Goal: Task Accomplishment & Management: Use online tool/utility

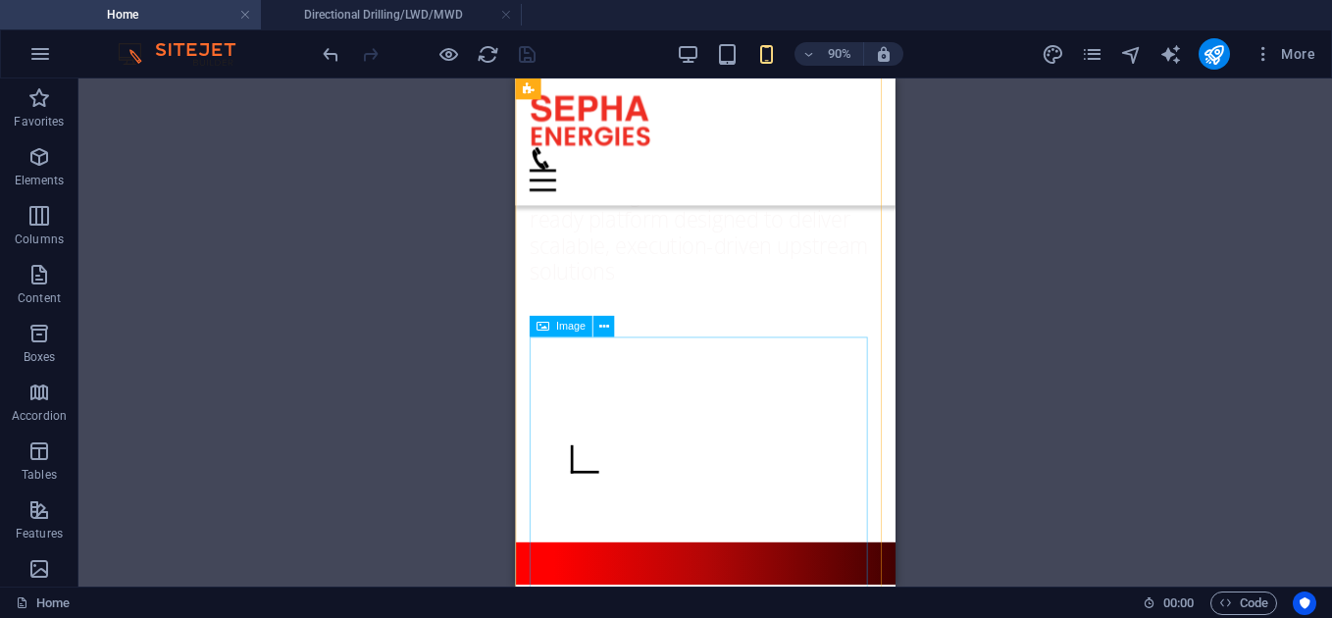
scroll to position [1380, 0]
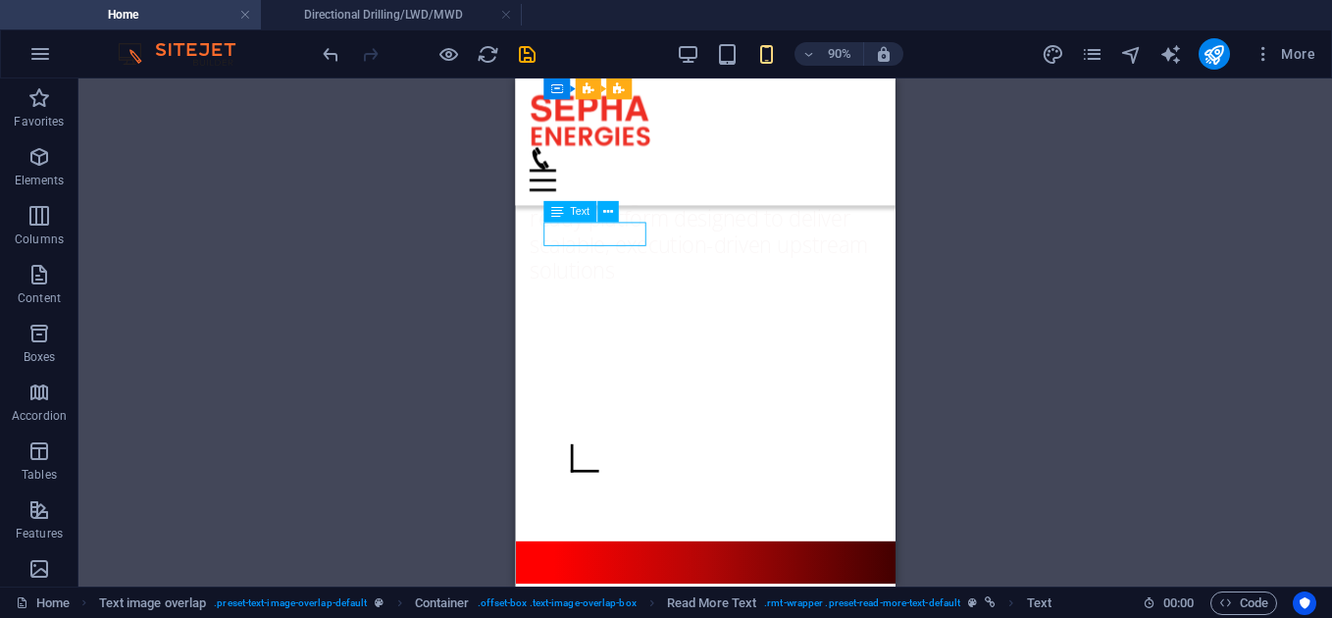
select select "px"
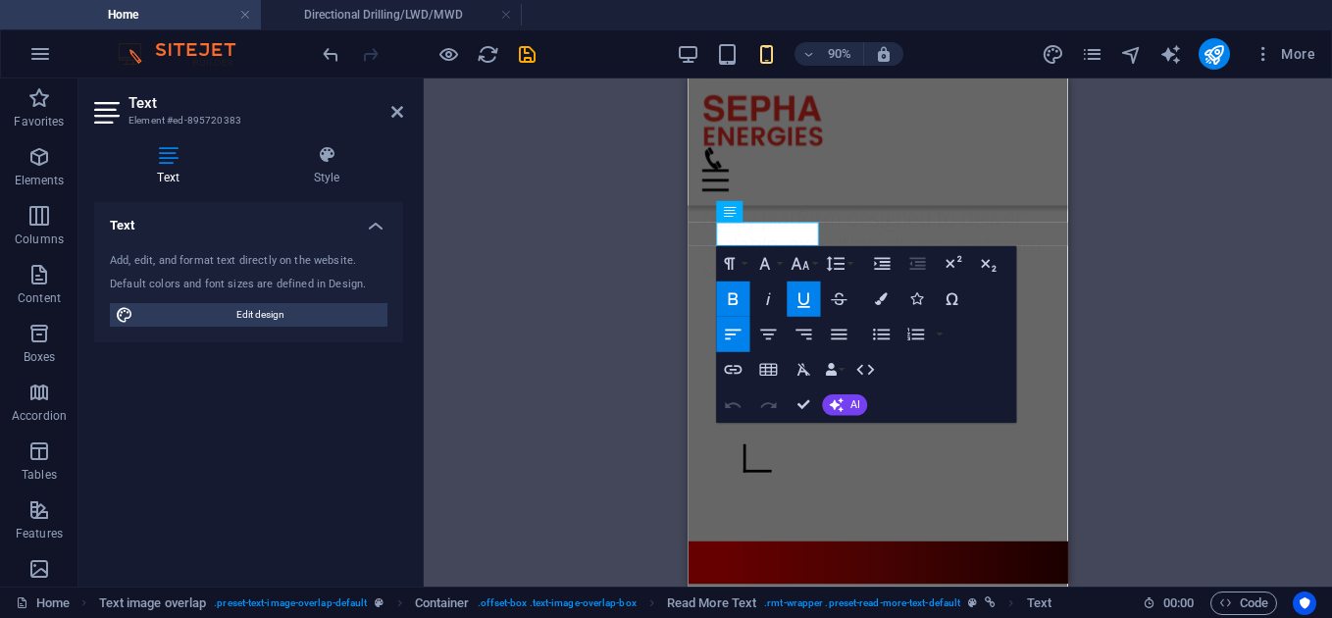
click at [331, 178] on h4 "Style" at bounding box center [326, 165] width 153 height 41
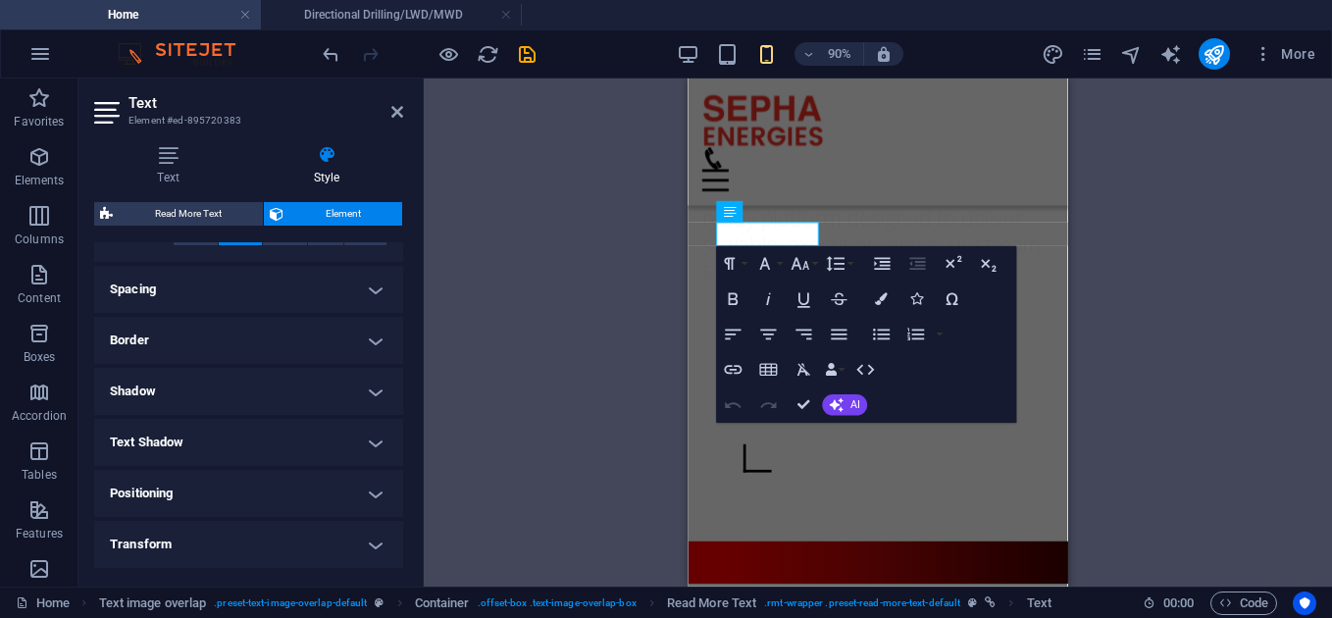
scroll to position [351, 0]
click at [389, 295] on h4 "Spacing" at bounding box center [248, 288] width 309 height 47
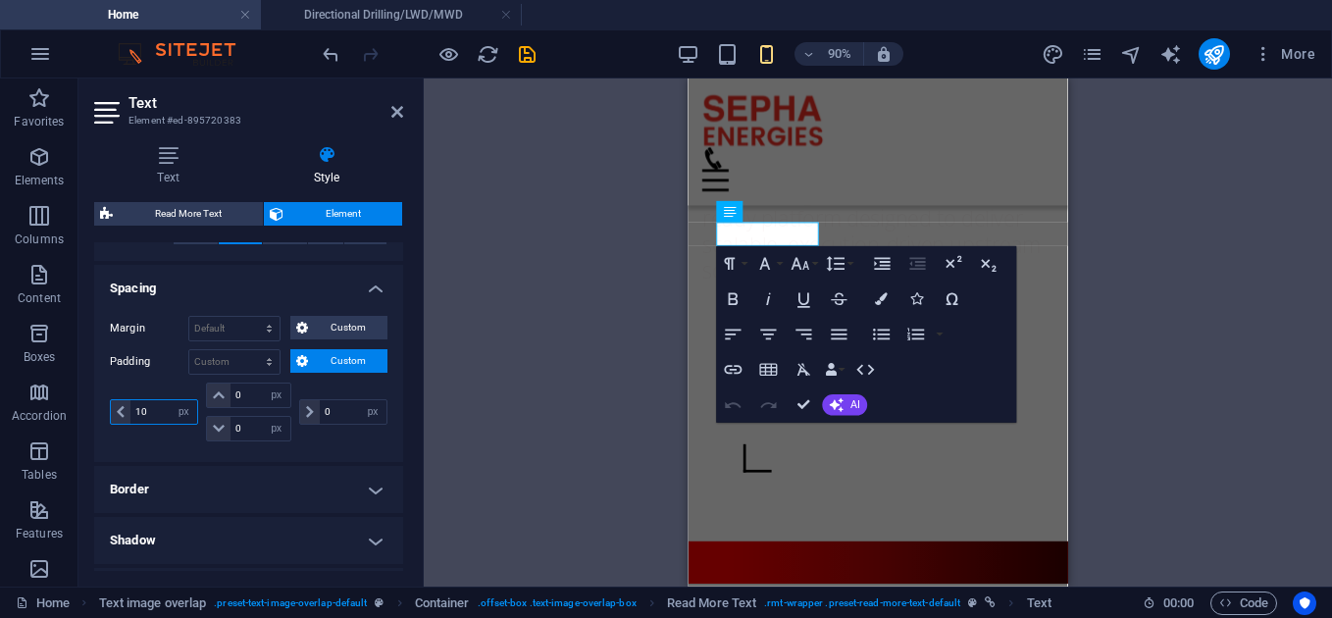
drag, startPoint x: 156, startPoint y: 415, endPoint x: 130, endPoint y: 402, distance: 29.4
click at [130, 402] on input "10" at bounding box center [163, 412] width 67 height 24
type input "0"
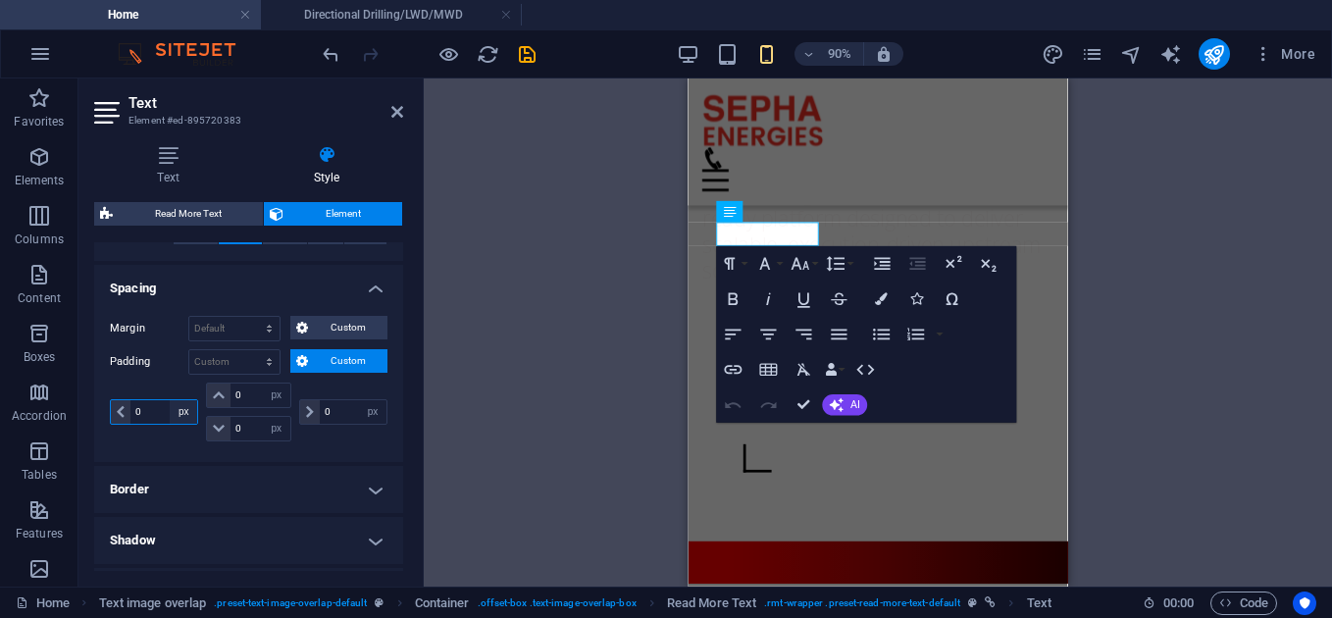
select select "px"
type input "0"
click at [272, 358] on select "Default px rem % vh vw Custom" at bounding box center [265, 362] width 27 height 24
select select "default"
click at [252, 350] on select "Default px rem % vh vw Custom" at bounding box center [265, 362] width 27 height 24
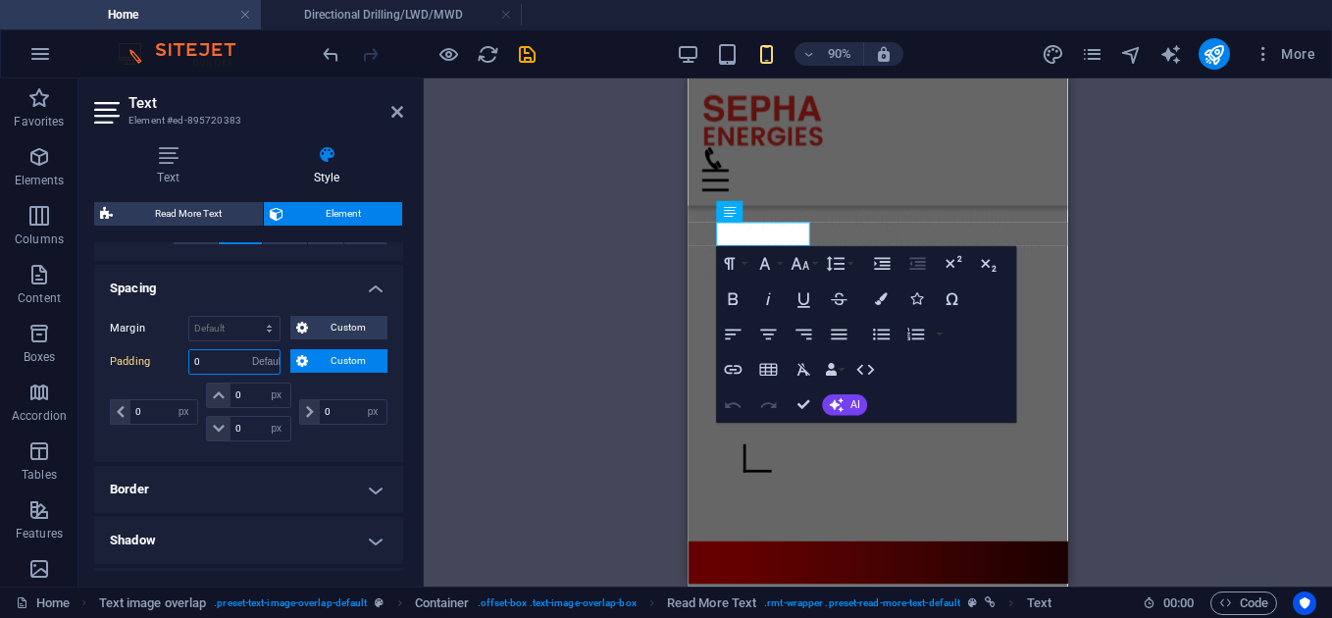
select select "DISABLED_OPTION_VALUE"
click at [140, 410] on input "10" at bounding box center [163, 412] width 67 height 24
type input "0"
select select "px"
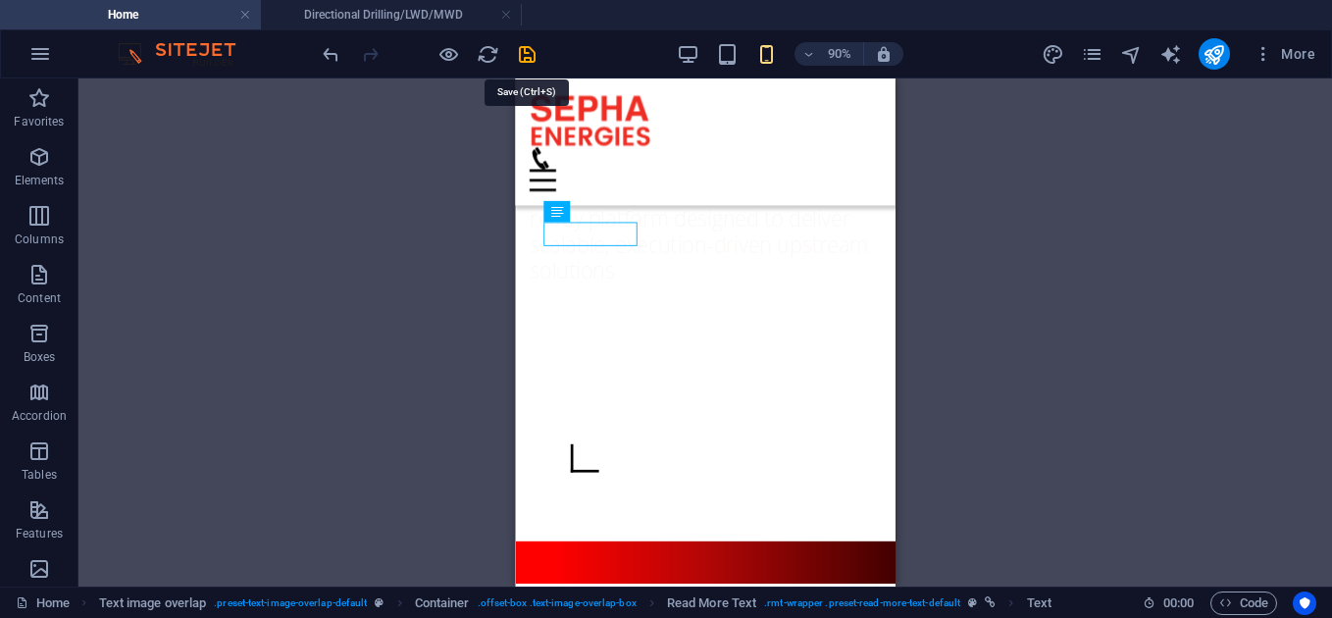
click at [540, 43] on div "90% More" at bounding box center [821, 53] width 1005 height 31
click at [526, 55] on icon "save" at bounding box center [527, 54] width 23 height 23
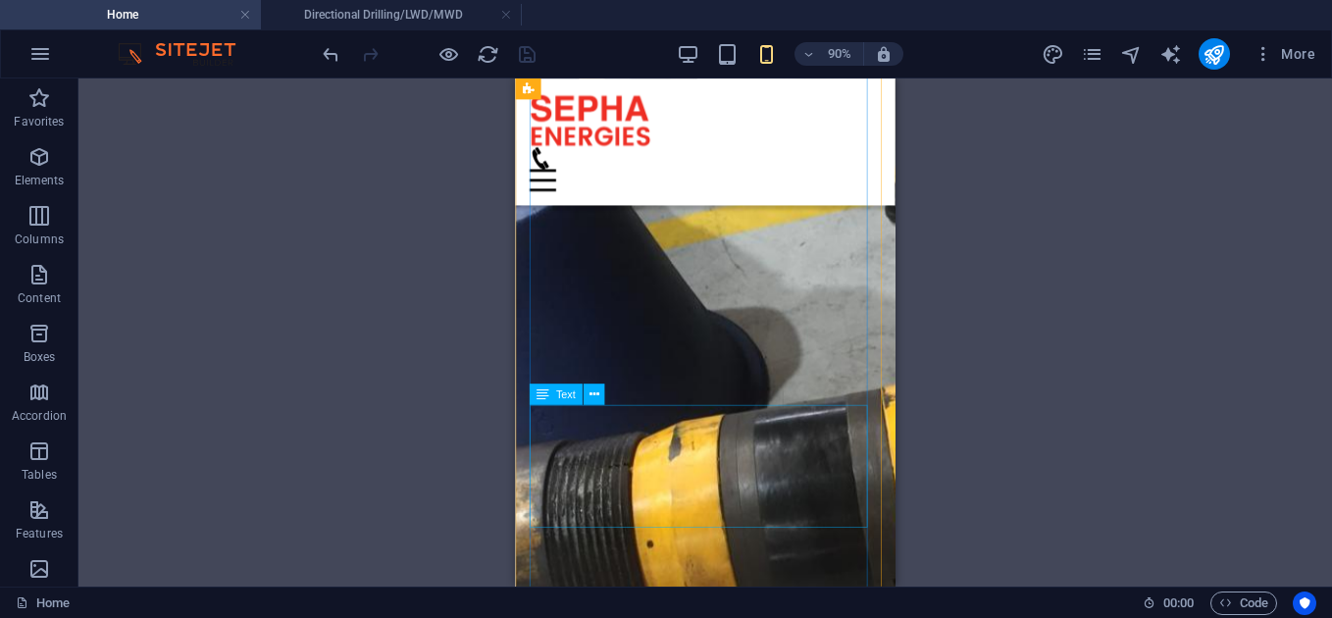
scroll to position [215, 0]
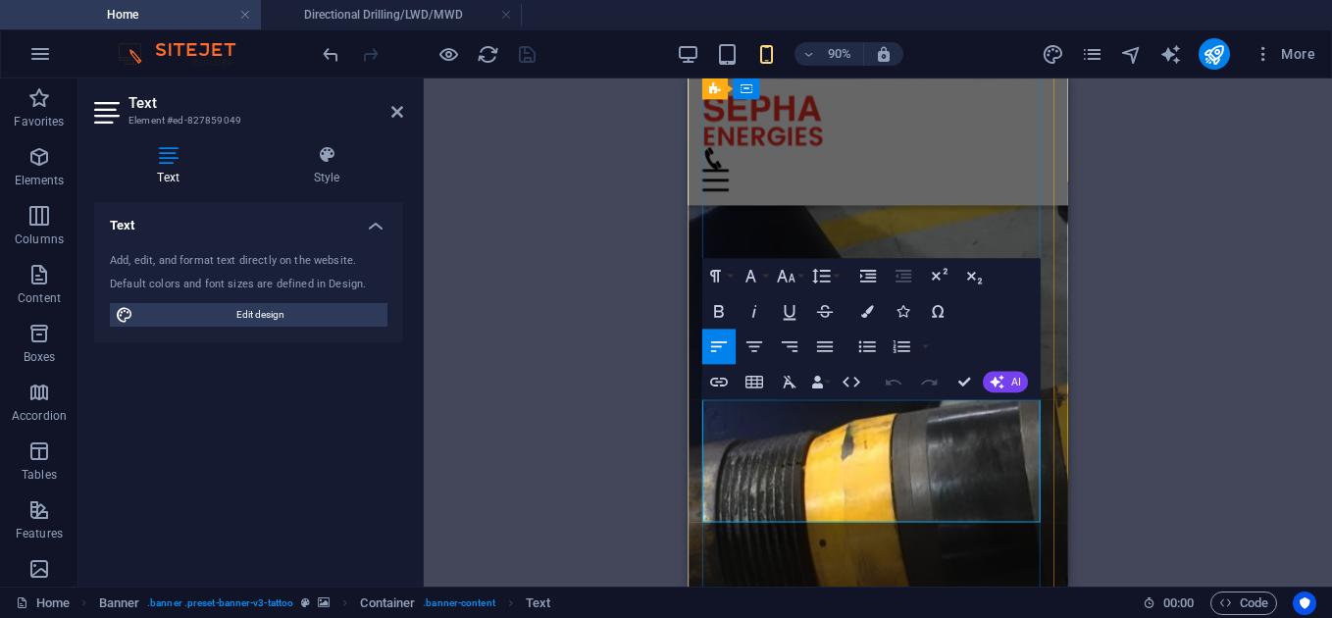
drag, startPoint x: 932, startPoint y: 527, endPoint x: 703, endPoint y: 442, distance: 243.7
click at [831, 275] on icon "button" at bounding box center [822, 277] width 22 height 22
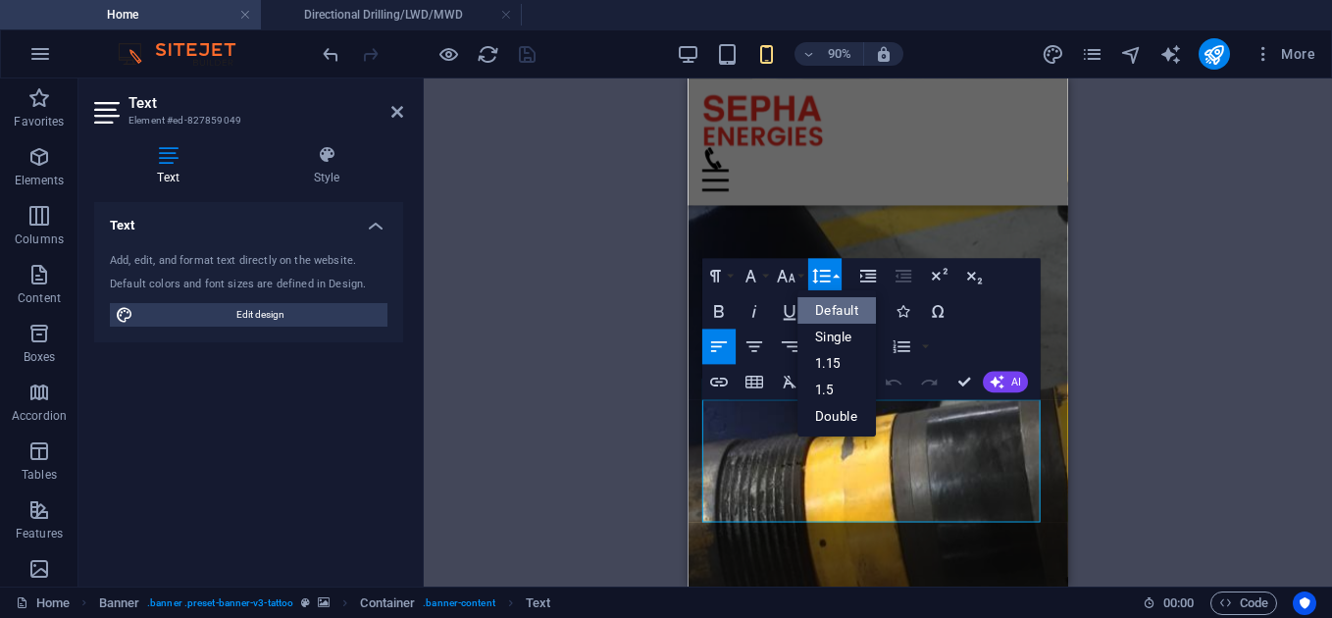
scroll to position [0, 0]
click at [833, 308] on link "Default" at bounding box center [837, 310] width 78 height 26
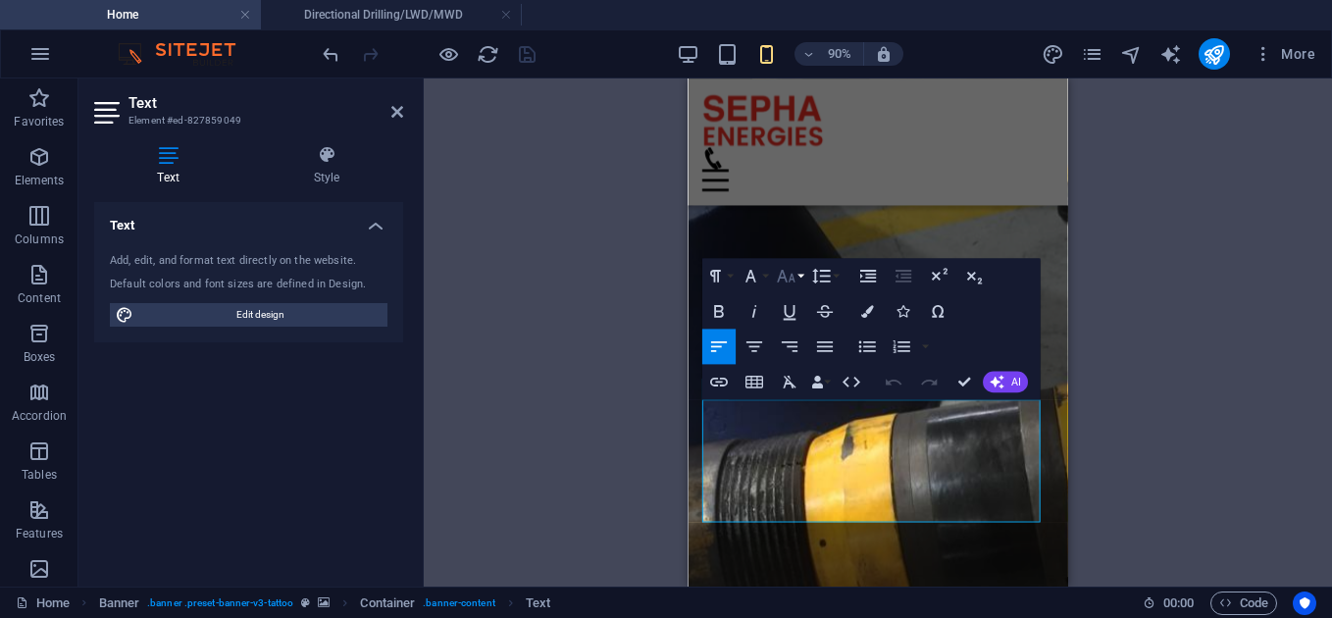
click at [799, 275] on button "Font Size" at bounding box center [789, 276] width 33 height 35
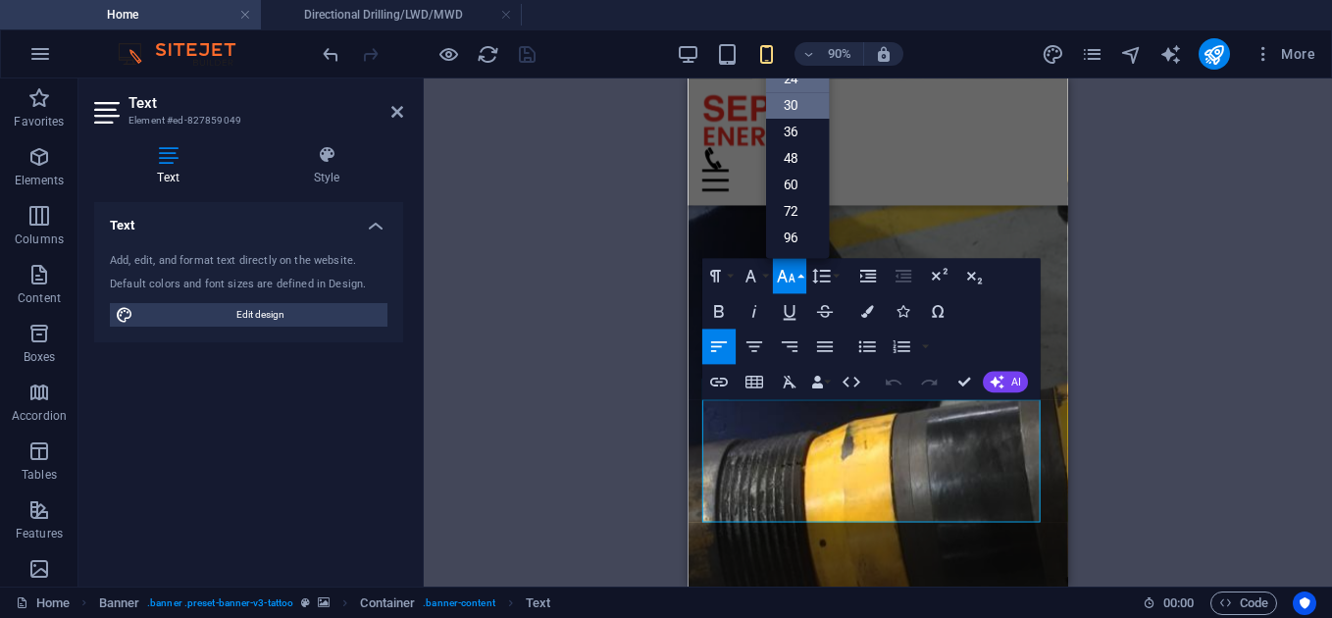
scroll to position [97, 0]
click at [797, 114] on link "18" at bounding box center [798, 107] width 64 height 26
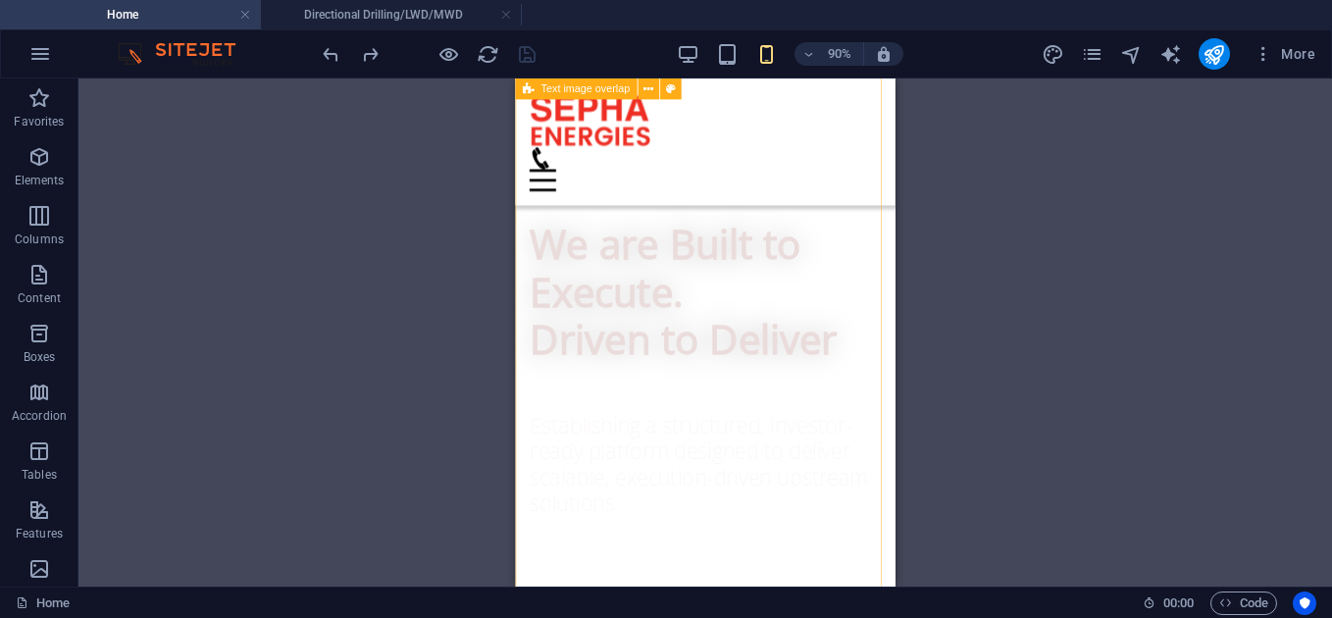
scroll to position [1123, 0]
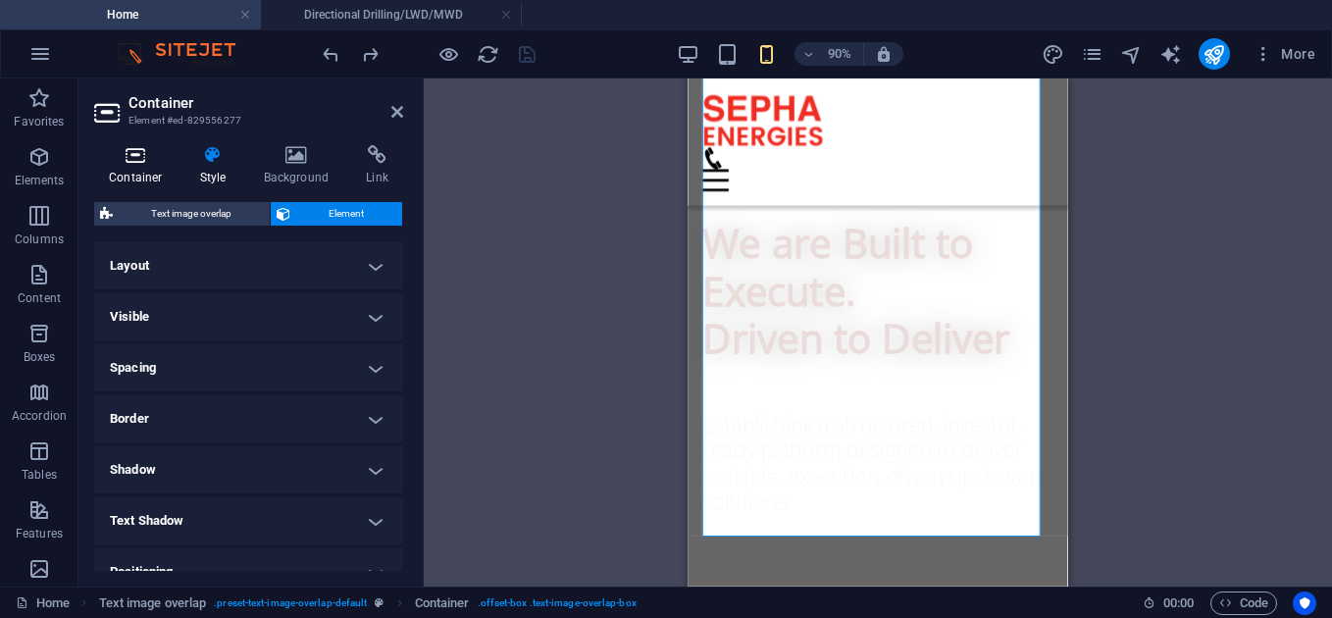
click at [138, 163] on icon at bounding box center [135, 155] width 83 height 20
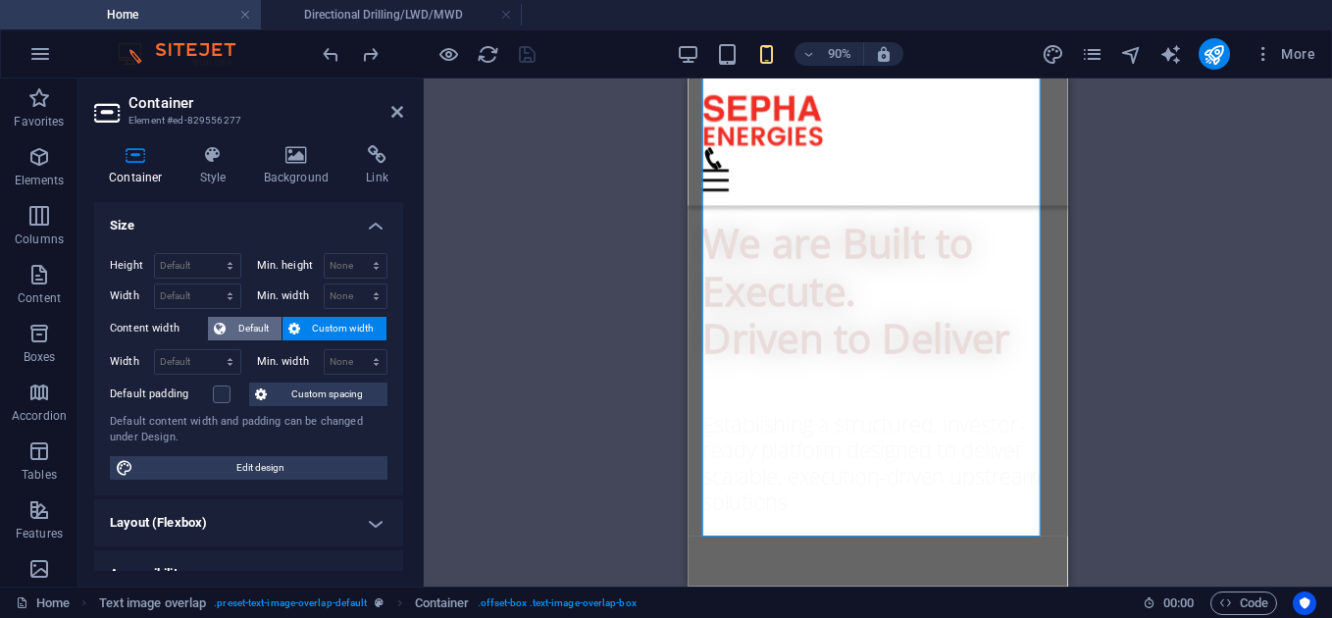
click at [251, 328] on span "Default" at bounding box center [254, 329] width 44 height 24
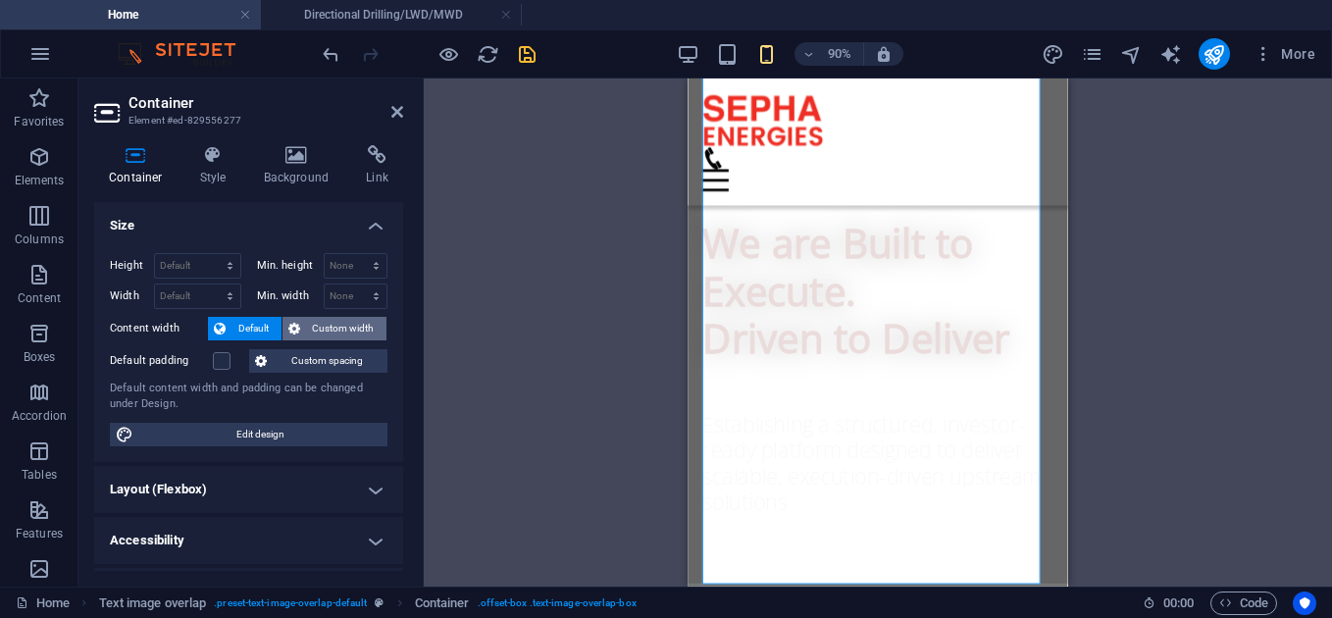
click at [322, 330] on span "Custom width" at bounding box center [344, 329] width 76 height 24
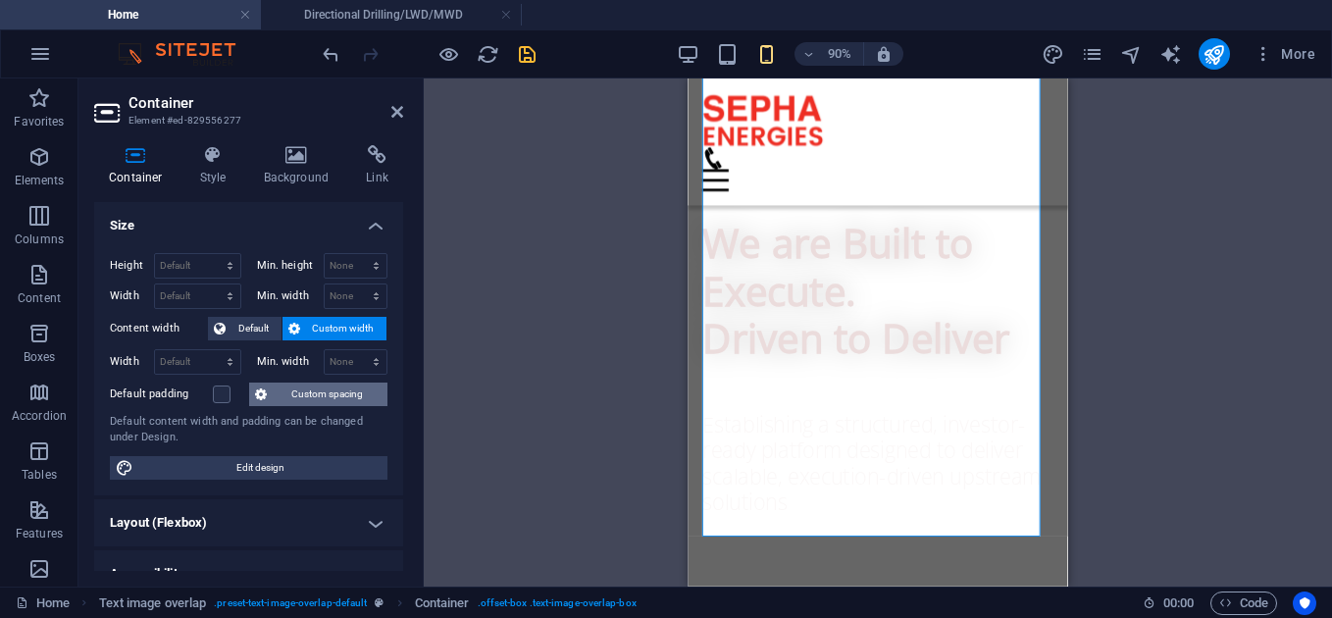
click at [308, 400] on span "Custom spacing" at bounding box center [327, 395] width 109 height 24
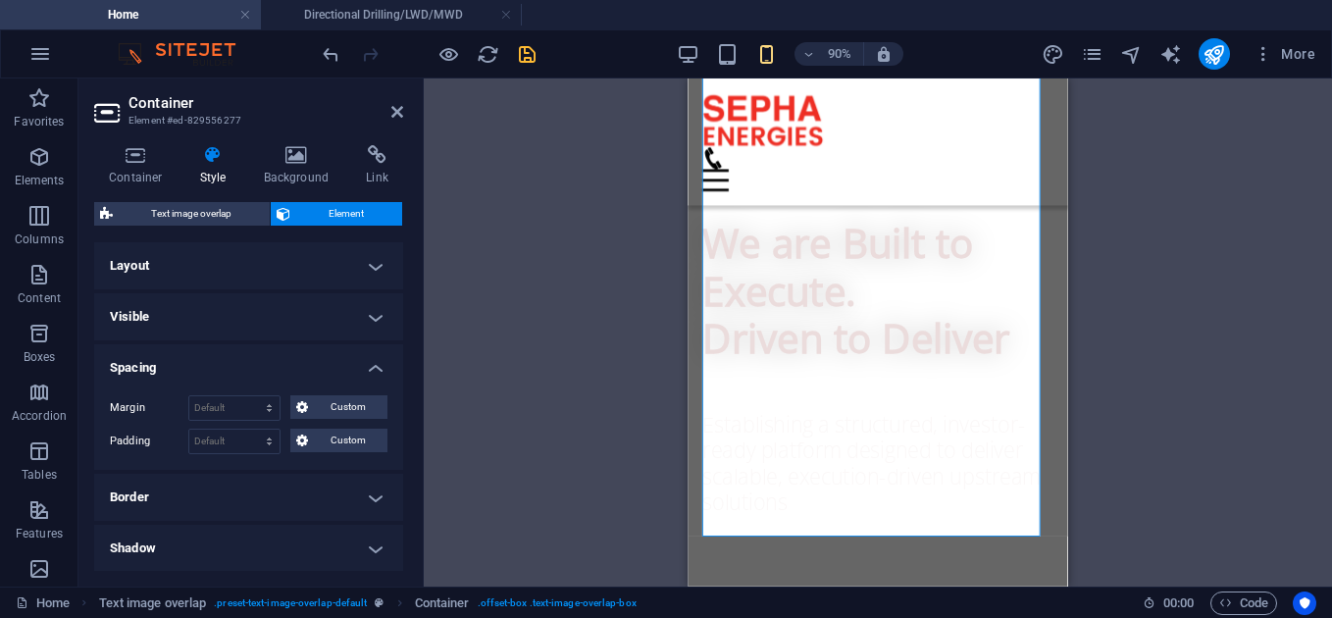
click at [372, 368] on h4 "Spacing" at bounding box center [248, 361] width 309 height 35
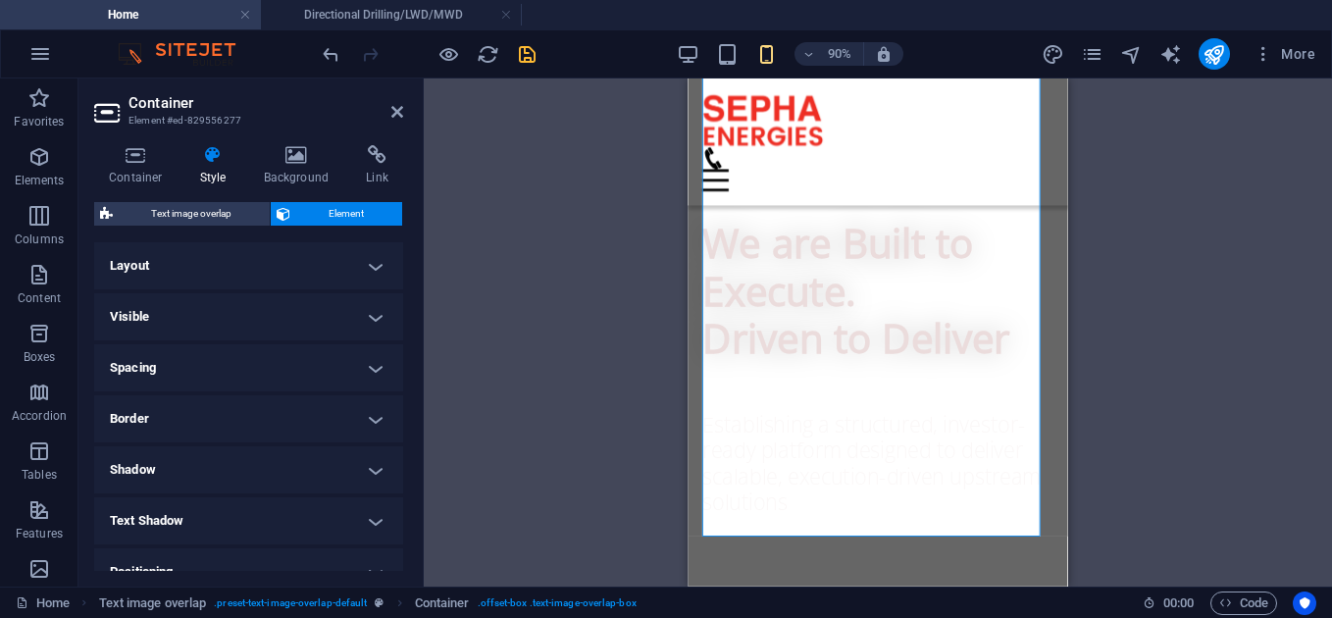
click at [297, 266] on h4 "Layout" at bounding box center [248, 265] width 309 height 47
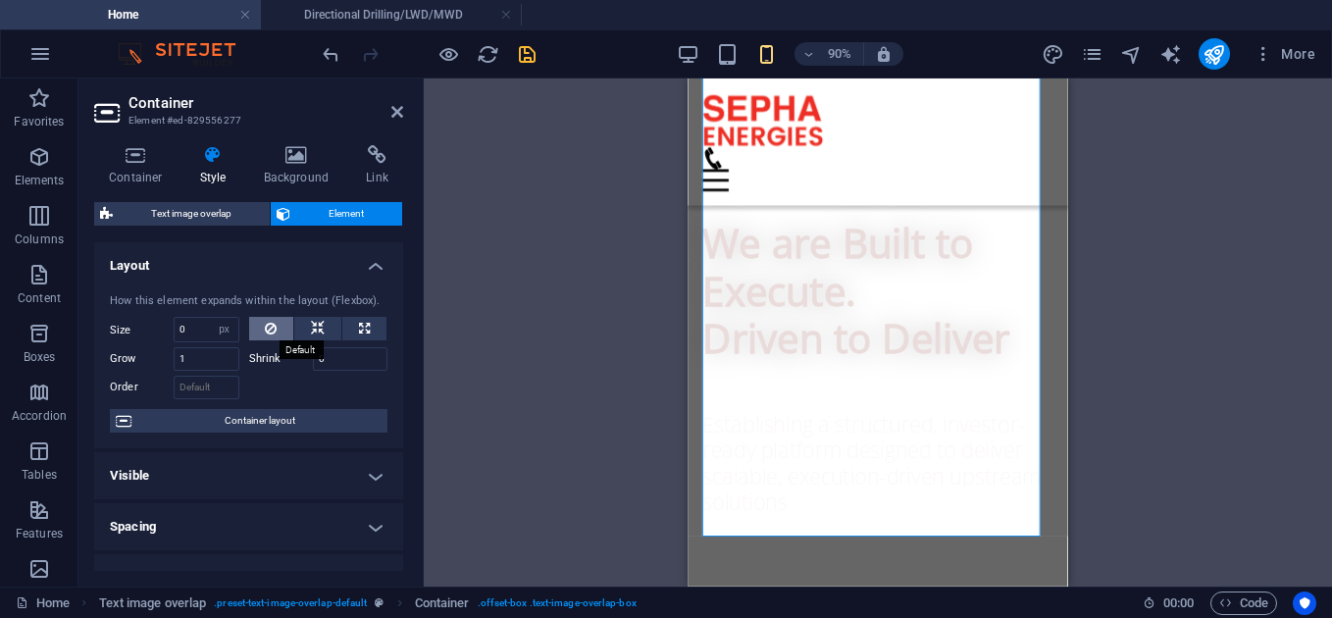
click at [257, 337] on button at bounding box center [271, 329] width 45 height 24
click at [311, 329] on icon at bounding box center [318, 329] width 14 height 24
click at [368, 335] on button at bounding box center [364, 329] width 44 height 24
click at [259, 336] on button at bounding box center [271, 329] width 45 height 24
select select "px"
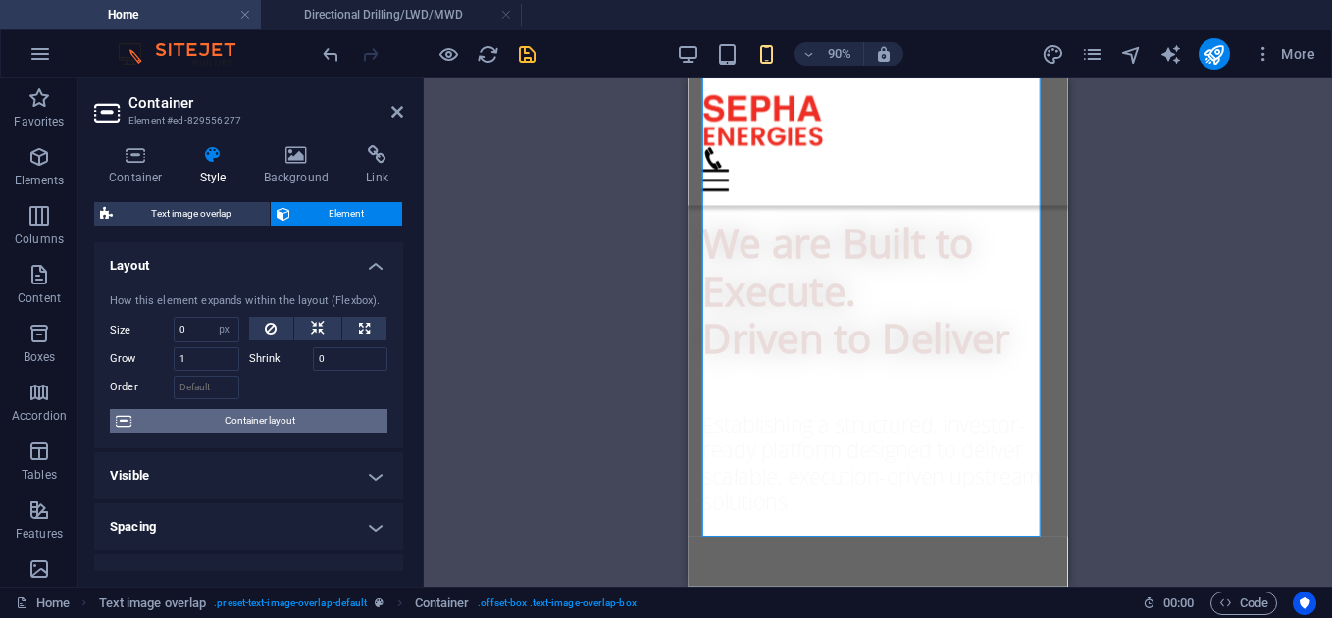
click at [306, 421] on span "Container layout" at bounding box center [259, 421] width 244 height 24
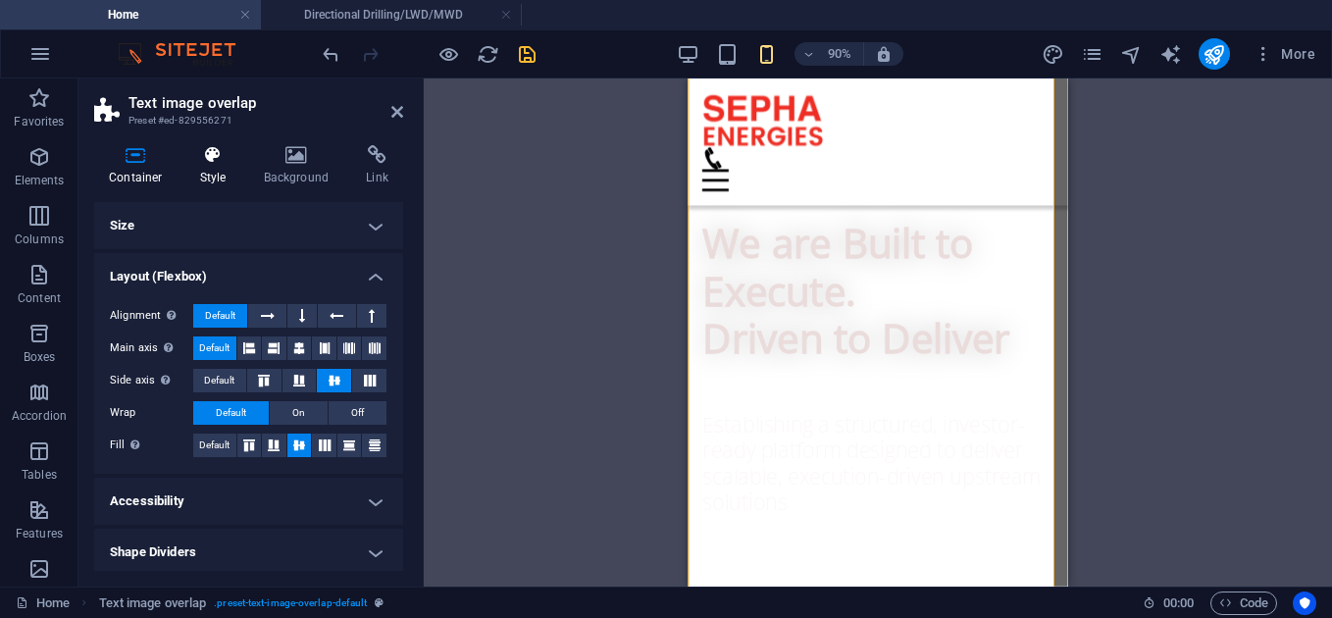
click at [199, 163] on icon at bounding box center [213, 155] width 56 height 20
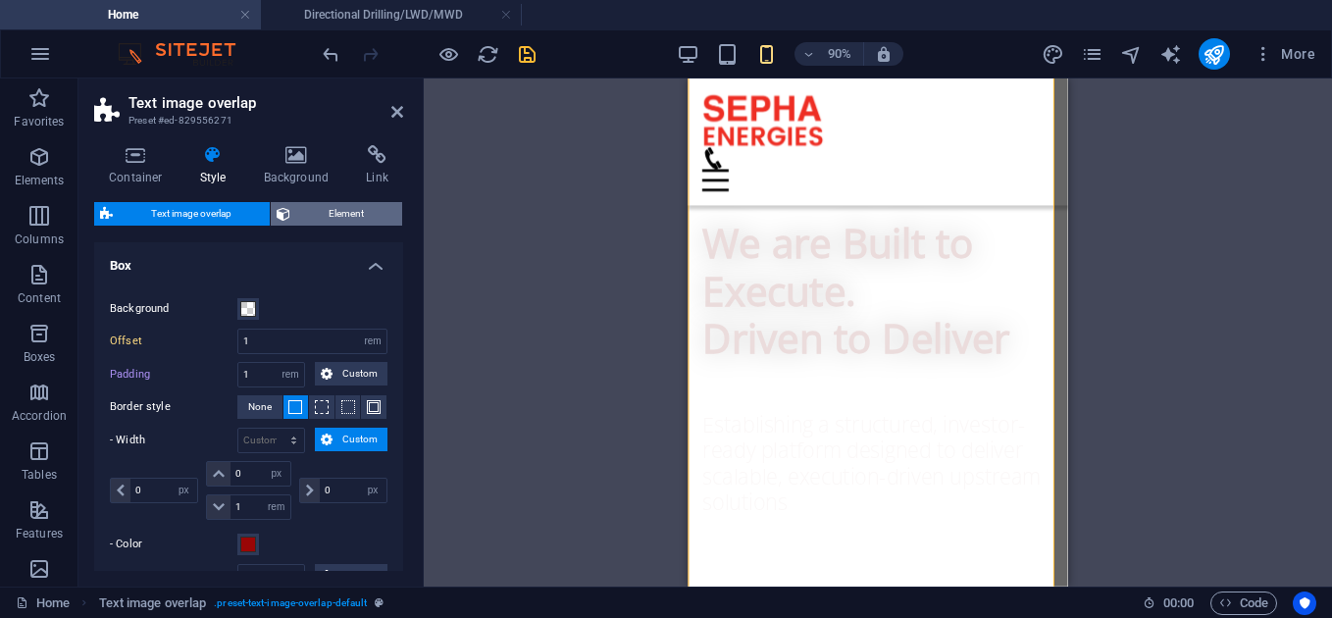
click at [336, 220] on span "Element" at bounding box center [346, 214] width 100 height 24
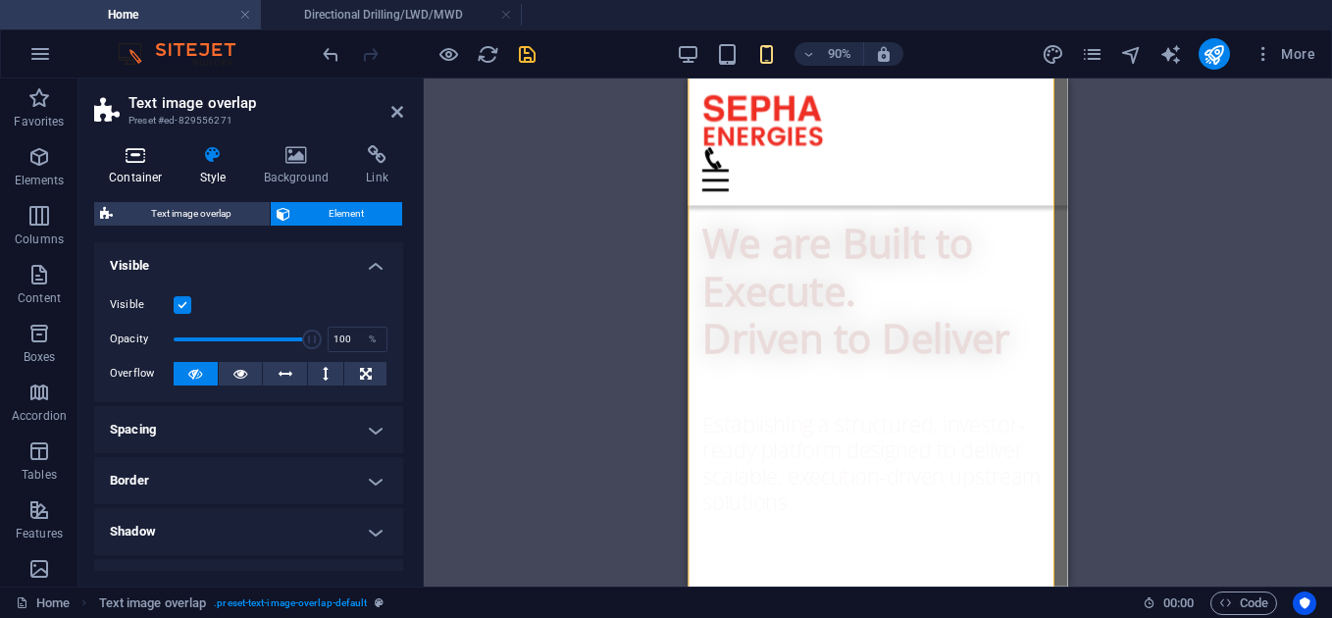
click at [147, 178] on h4 "Container" at bounding box center [139, 165] width 91 height 41
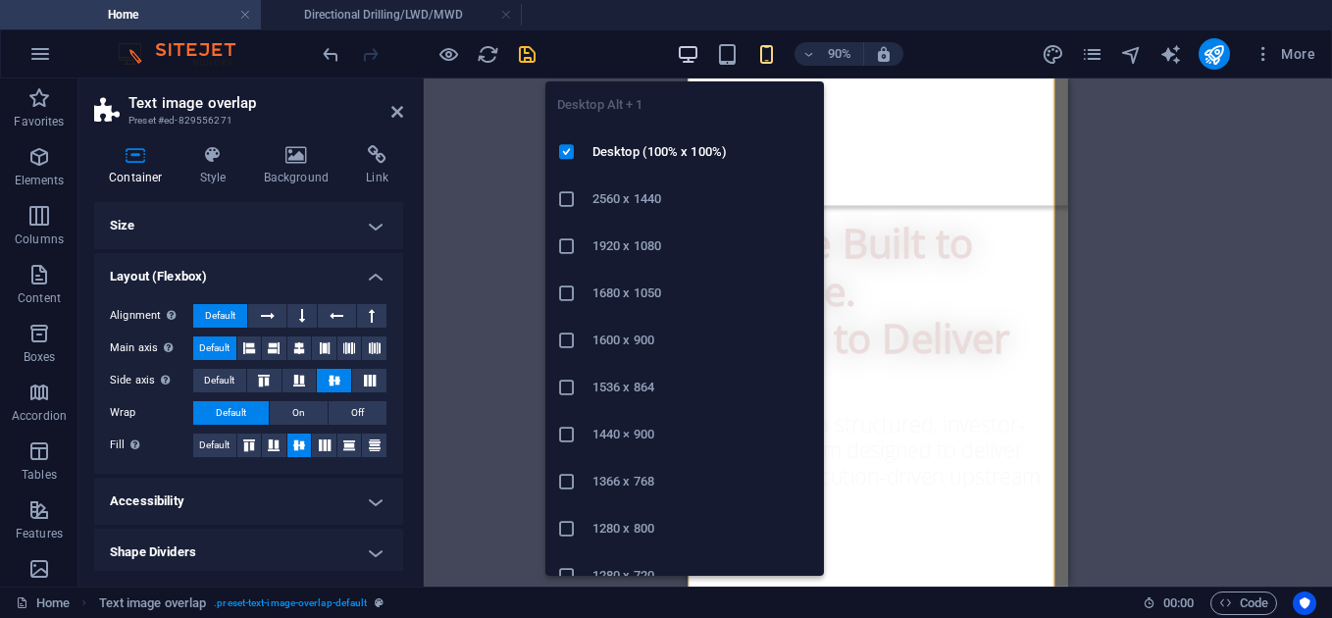
click at [692, 53] on icon "button" at bounding box center [688, 54] width 23 height 23
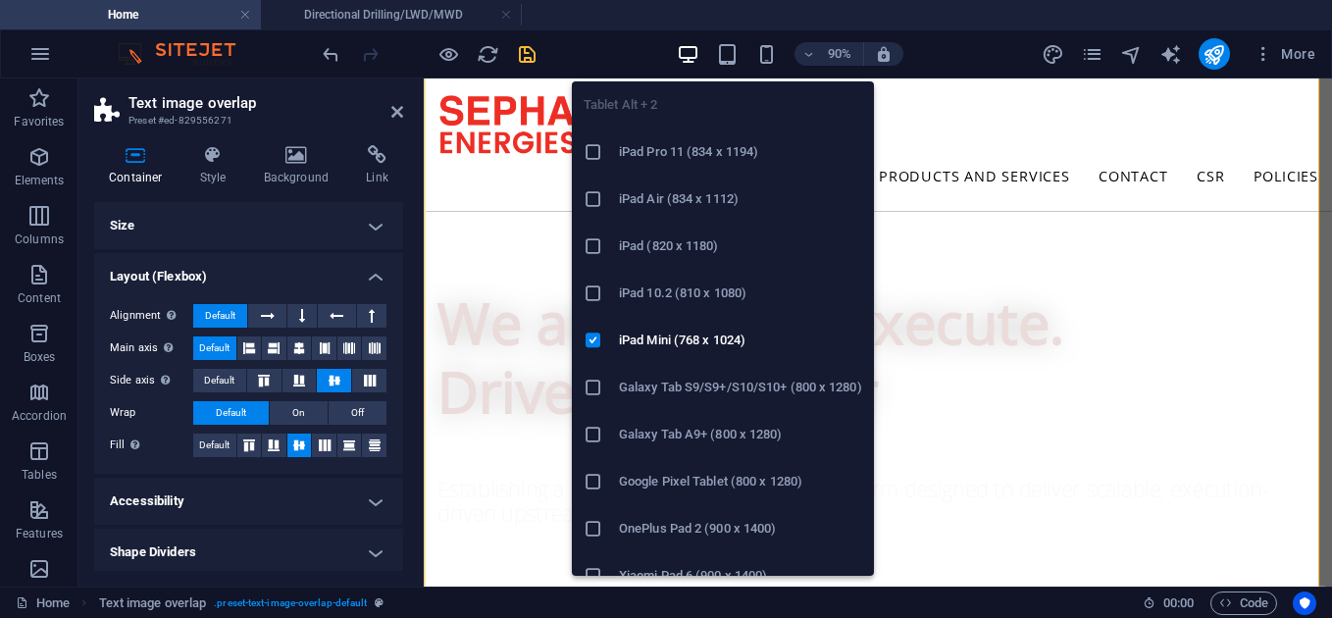
scroll to position [1132, 0]
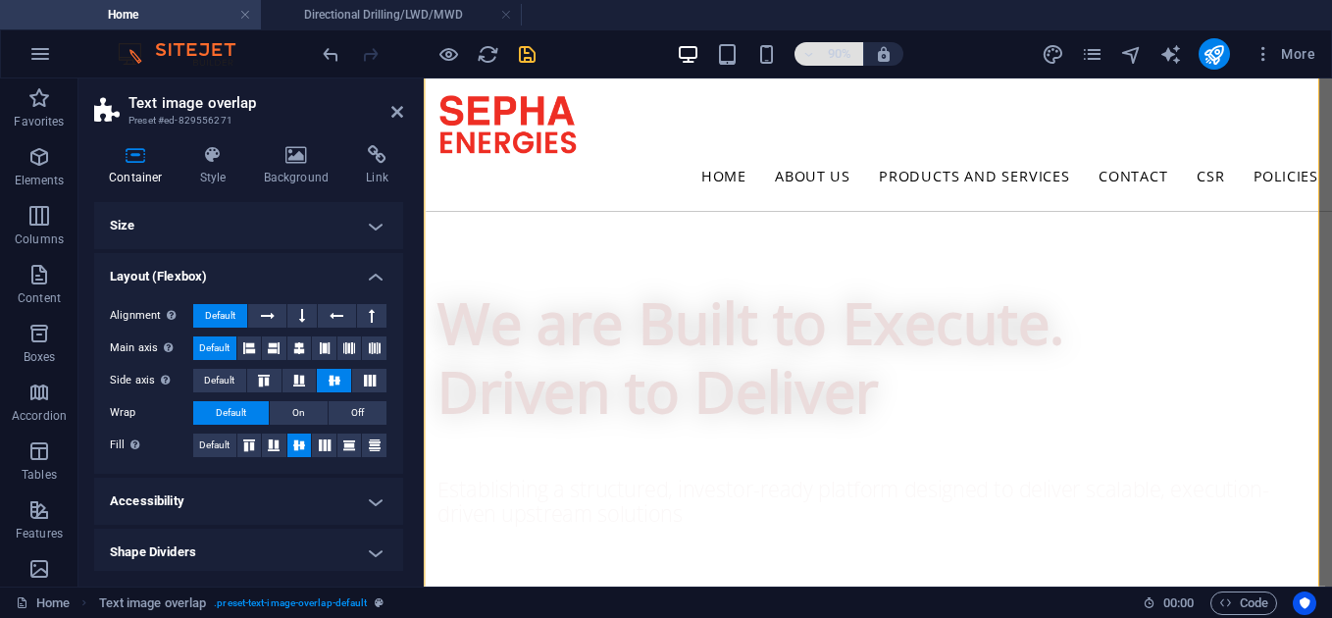
click at [831, 56] on h6 "90%" at bounding box center [839, 54] width 31 height 24
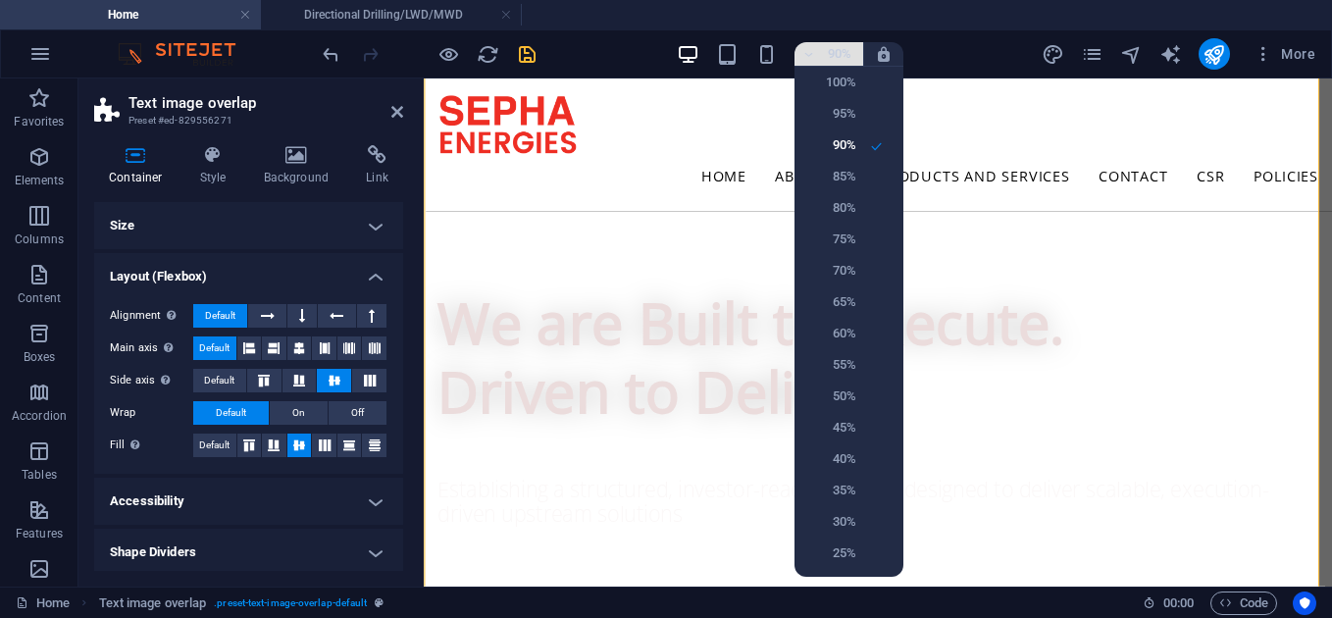
click at [831, 56] on div at bounding box center [666, 309] width 1332 height 618
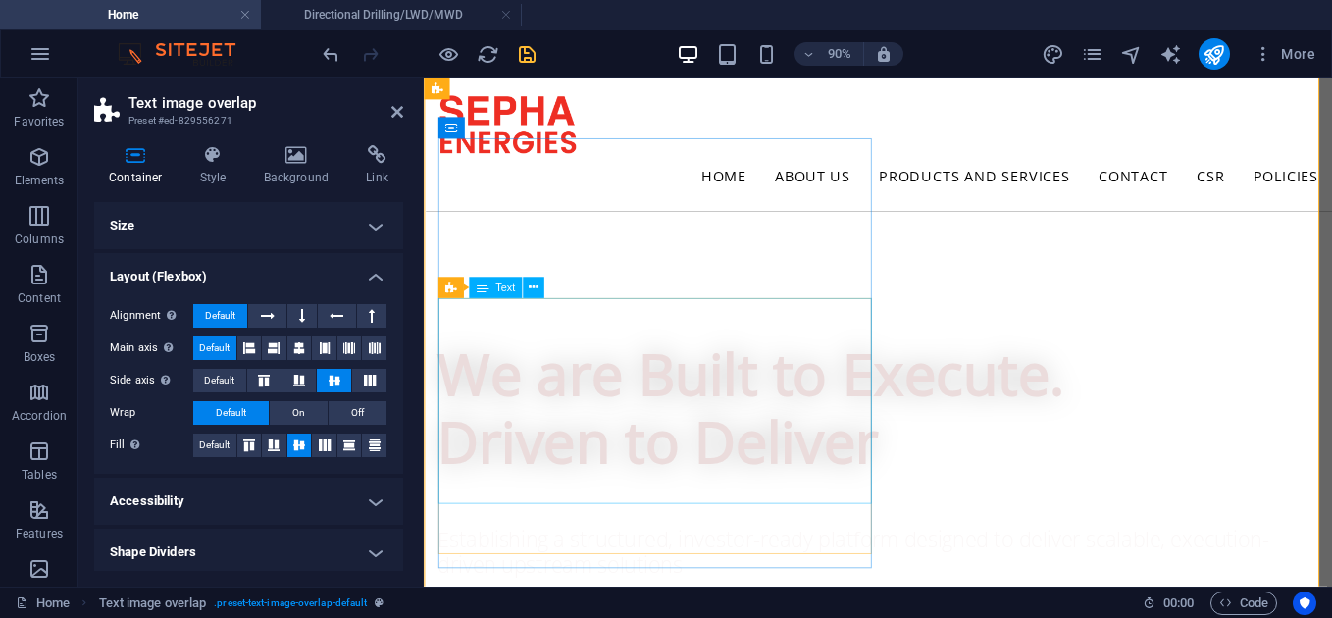
scroll to position [1083, 0]
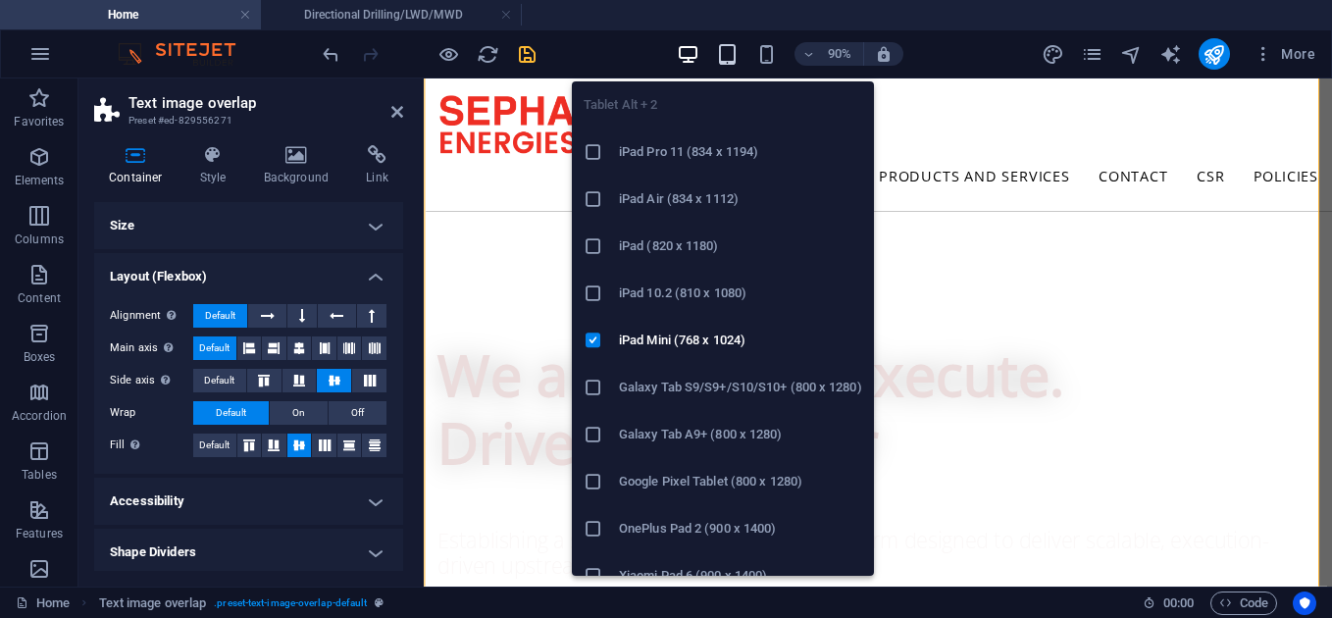
click at [725, 62] on icon "button" at bounding box center [727, 54] width 23 height 23
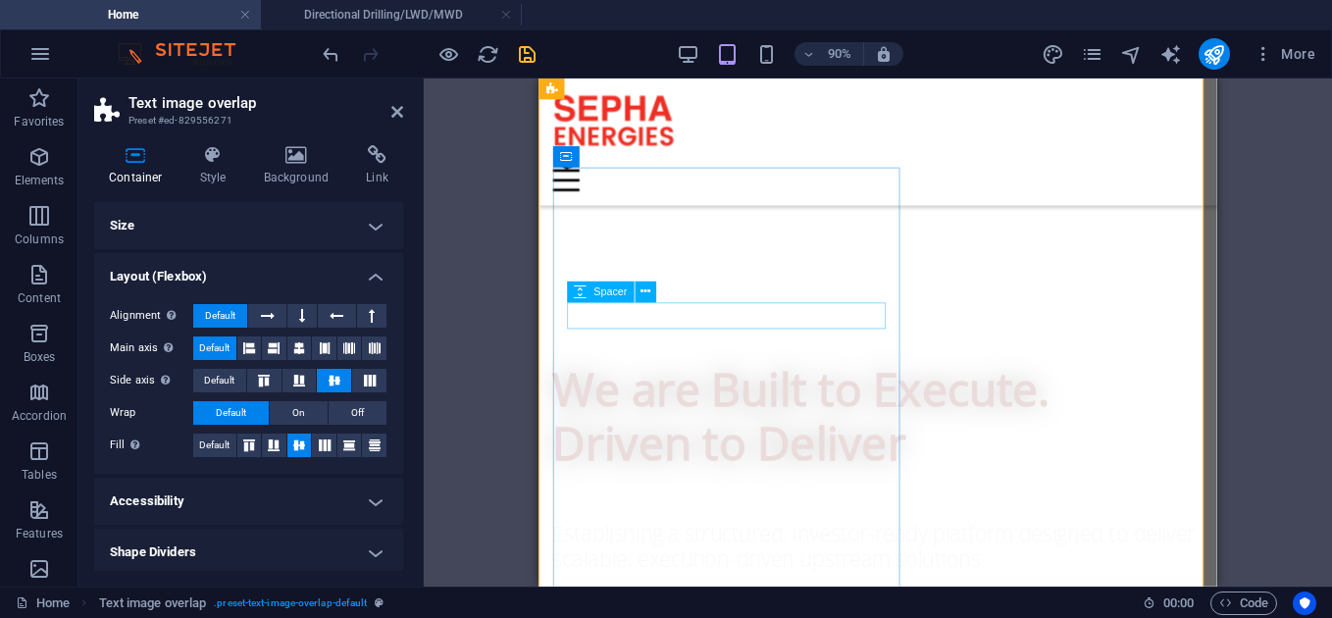
scroll to position [1011, 0]
click at [568, 157] on icon at bounding box center [566, 159] width 13 height 22
select select "px"
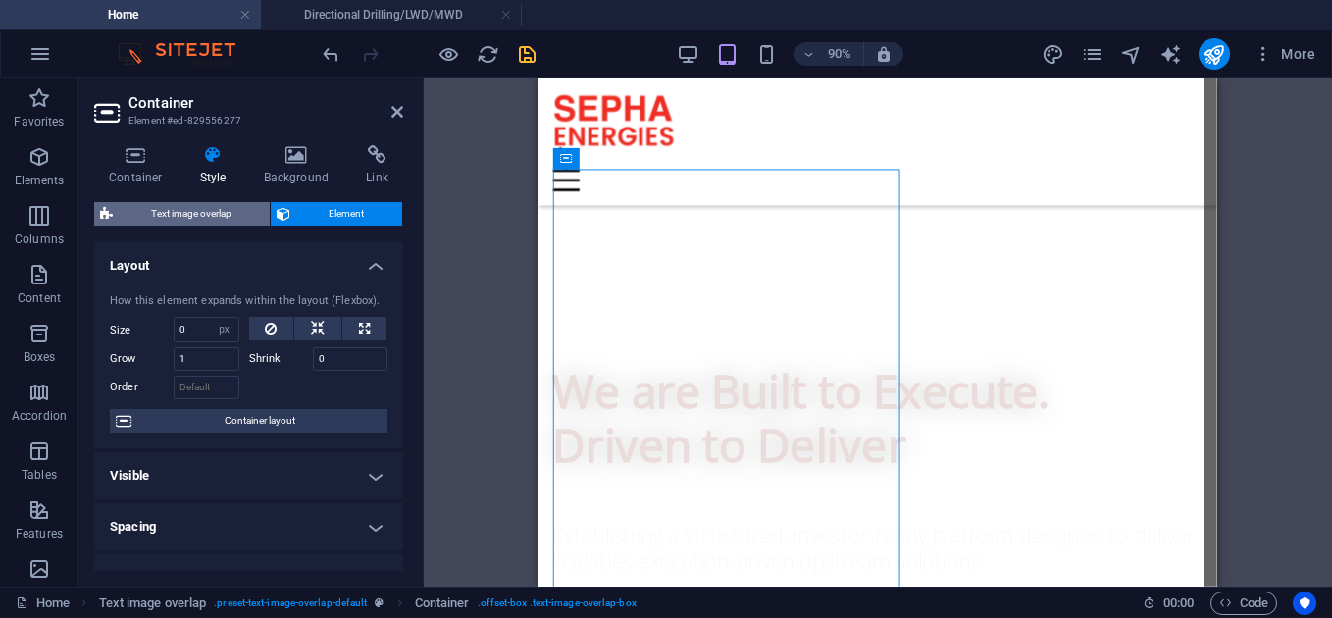
click at [222, 218] on span "Text image overlap" at bounding box center [191, 214] width 145 height 24
select select "rem"
select select "px"
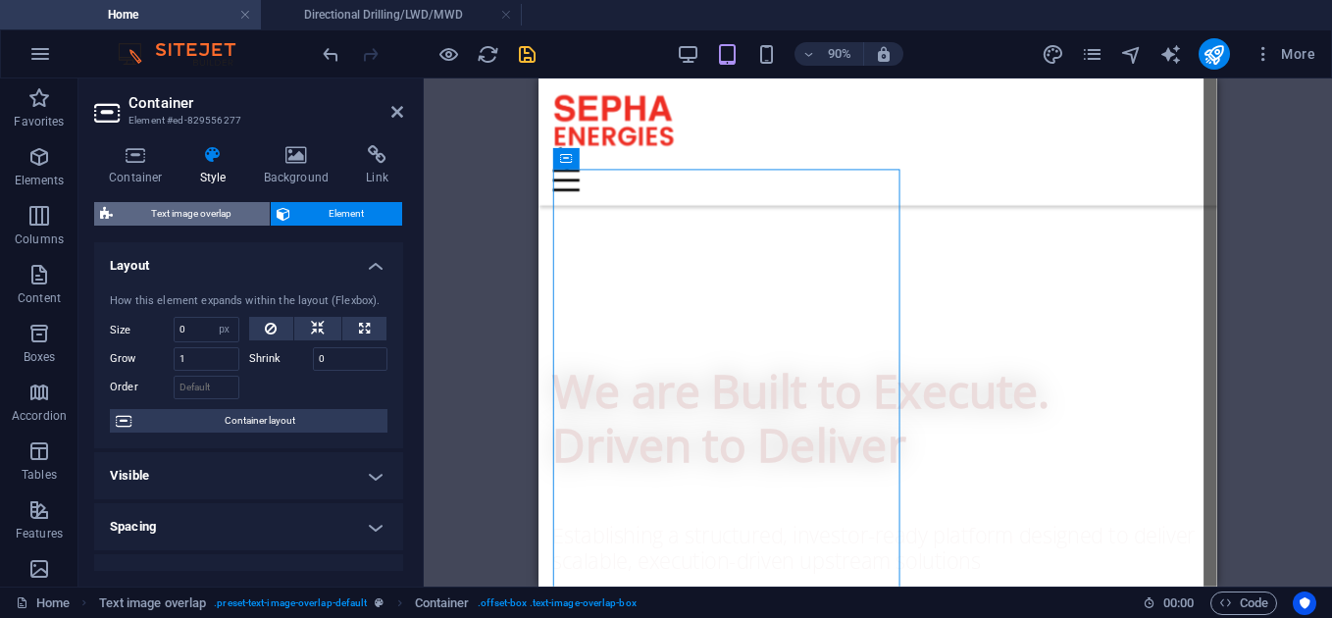
select select "rem"
select select "px"
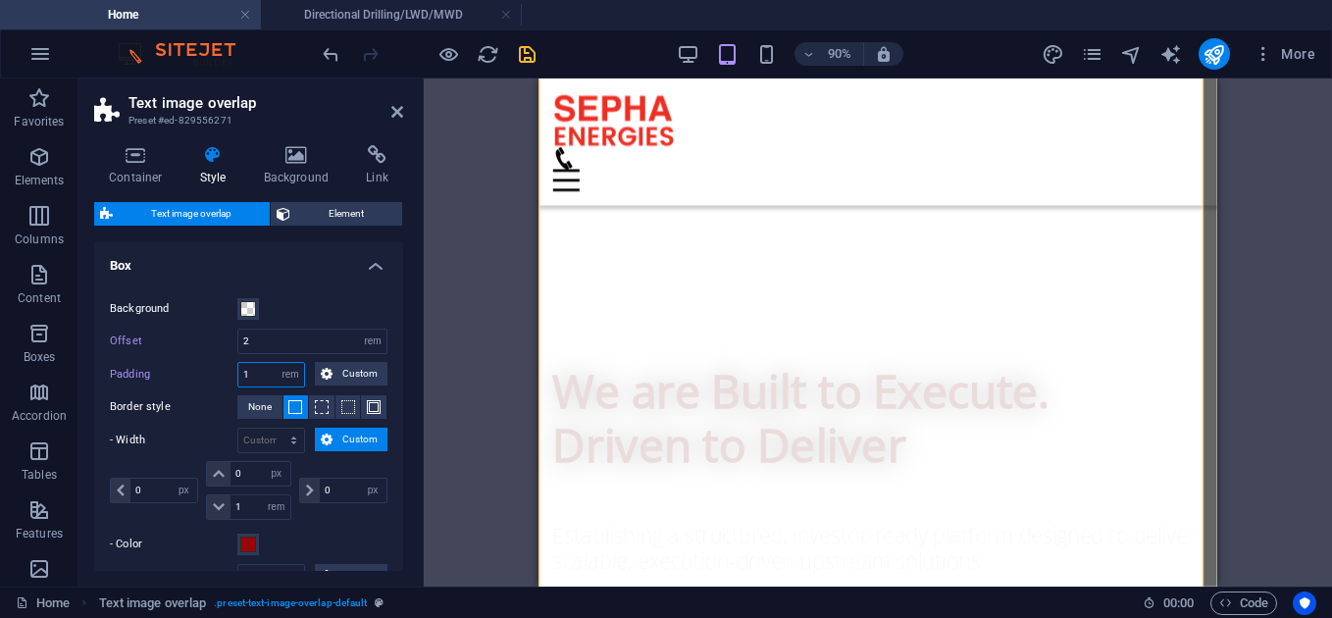
drag, startPoint x: 258, startPoint y: 377, endPoint x: 222, endPoint y: 371, distance: 36.8
click at [222, 371] on div "Padding 1 rem px % vh vw Custom Custom" at bounding box center [249, 375] width 278 height 26
type input "0"
drag, startPoint x: 256, startPoint y: 342, endPoint x: 226, endPoint y: 339, distance: 30.6
click at [226, 339] on div "Offset 2 rem px % vh vw" at bounding box center [249, 342] width 278 height 26
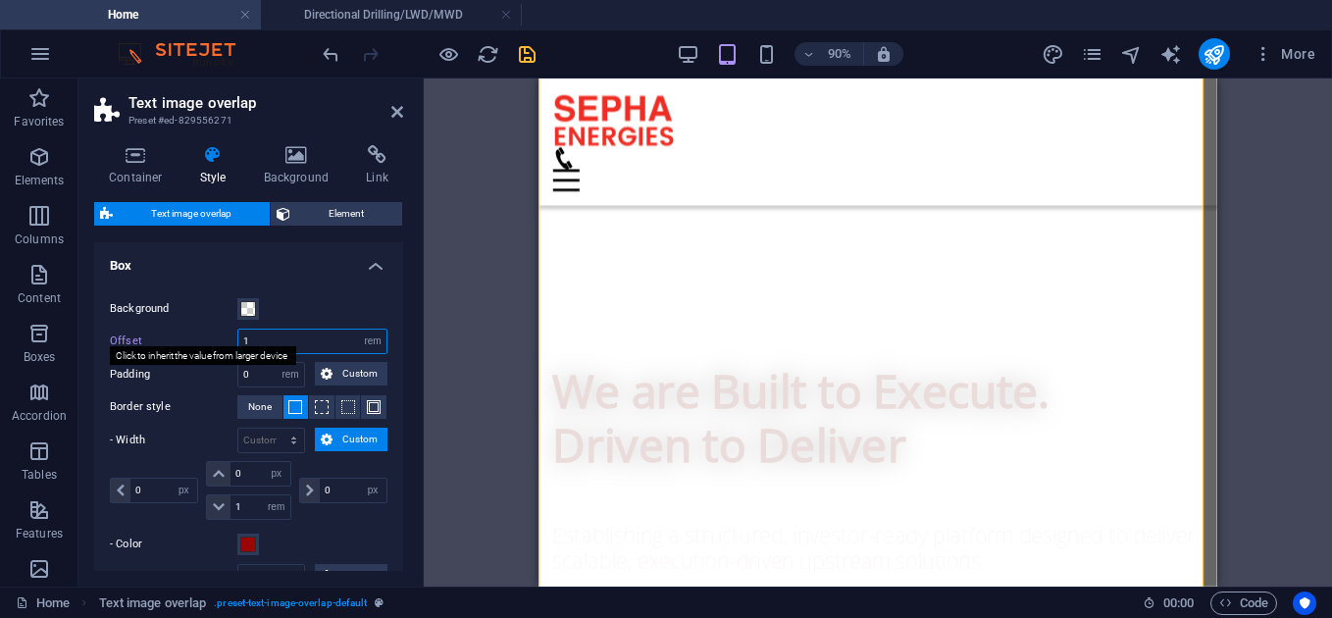
type input "1"
click at [523, 59] on icon "save" at bounding box center [527, 54] width 23 height 23
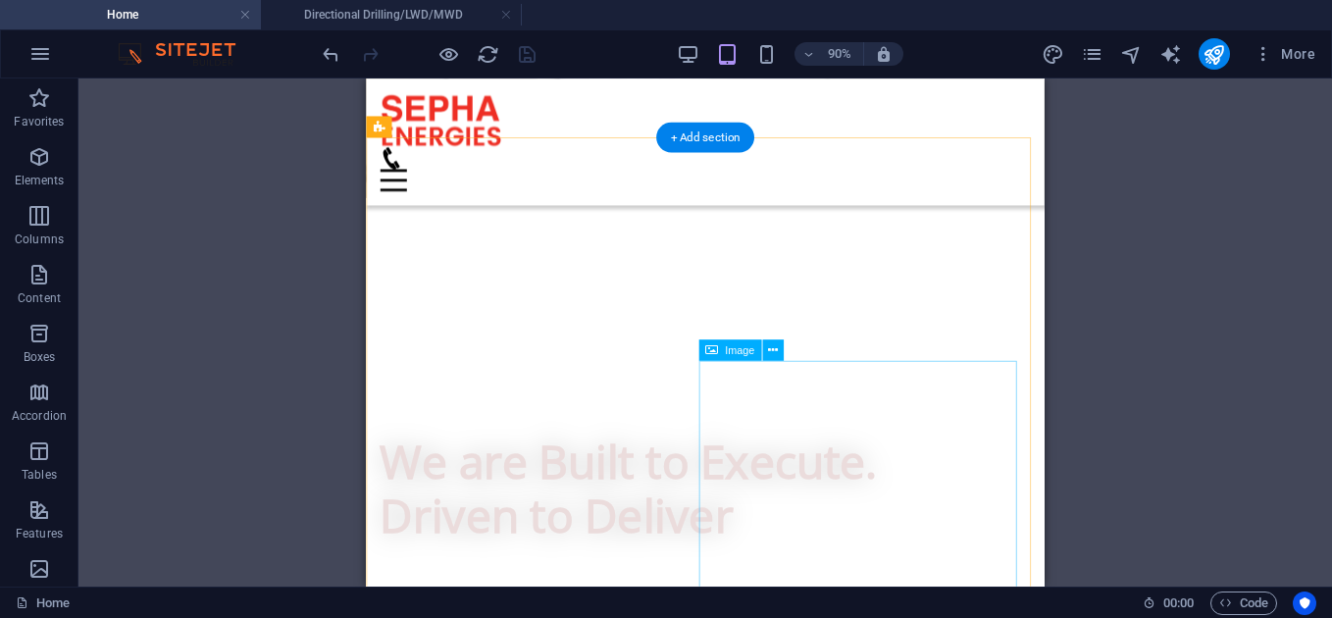
scroll to position [936, 0]
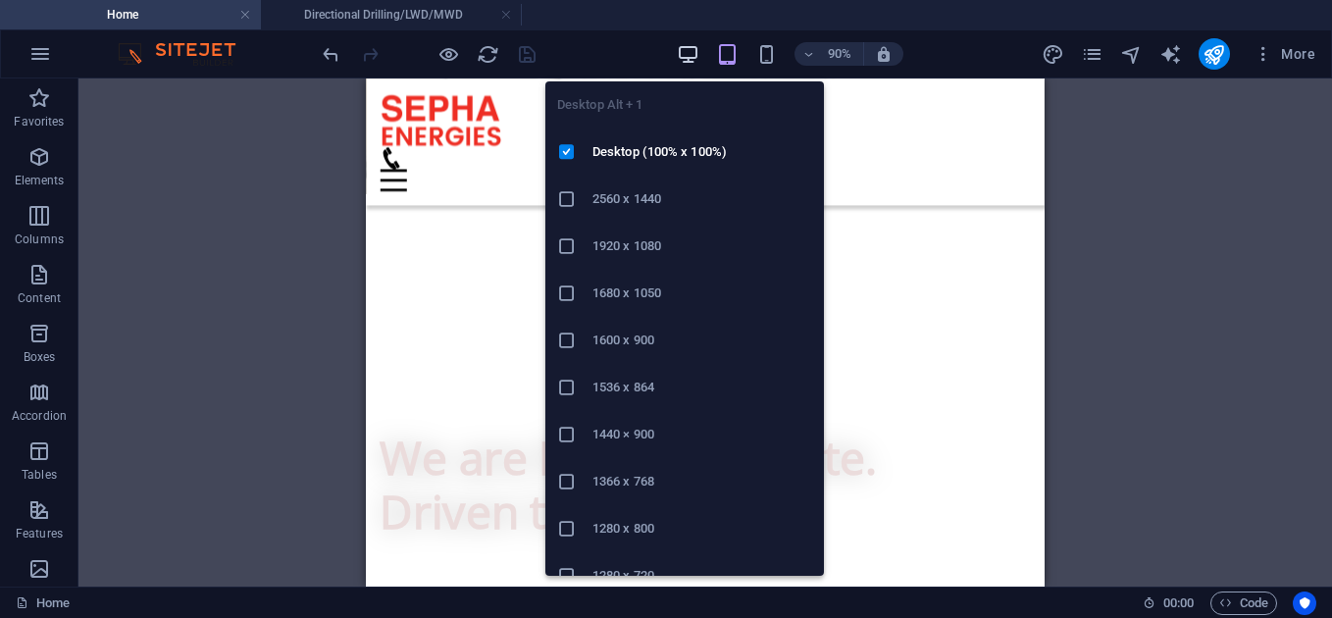
click at [692, 56] on icon "button" at bounding box center [688, 54] width 23 height 23
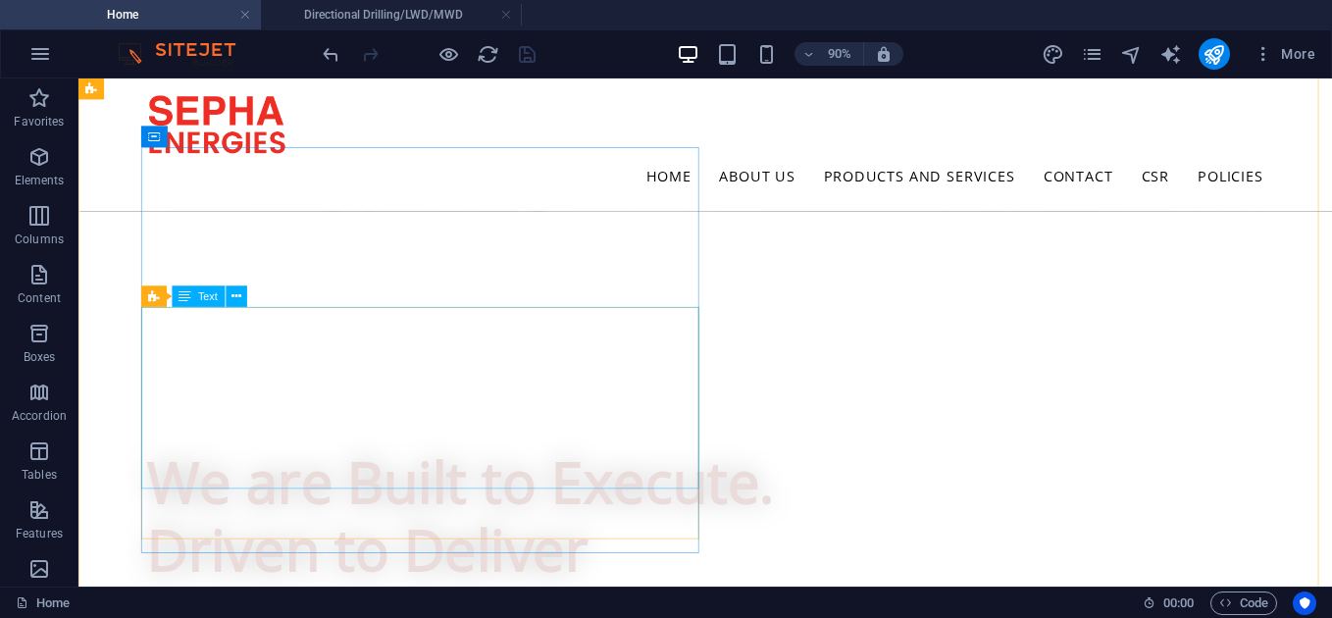
scroll to position [983, 0]
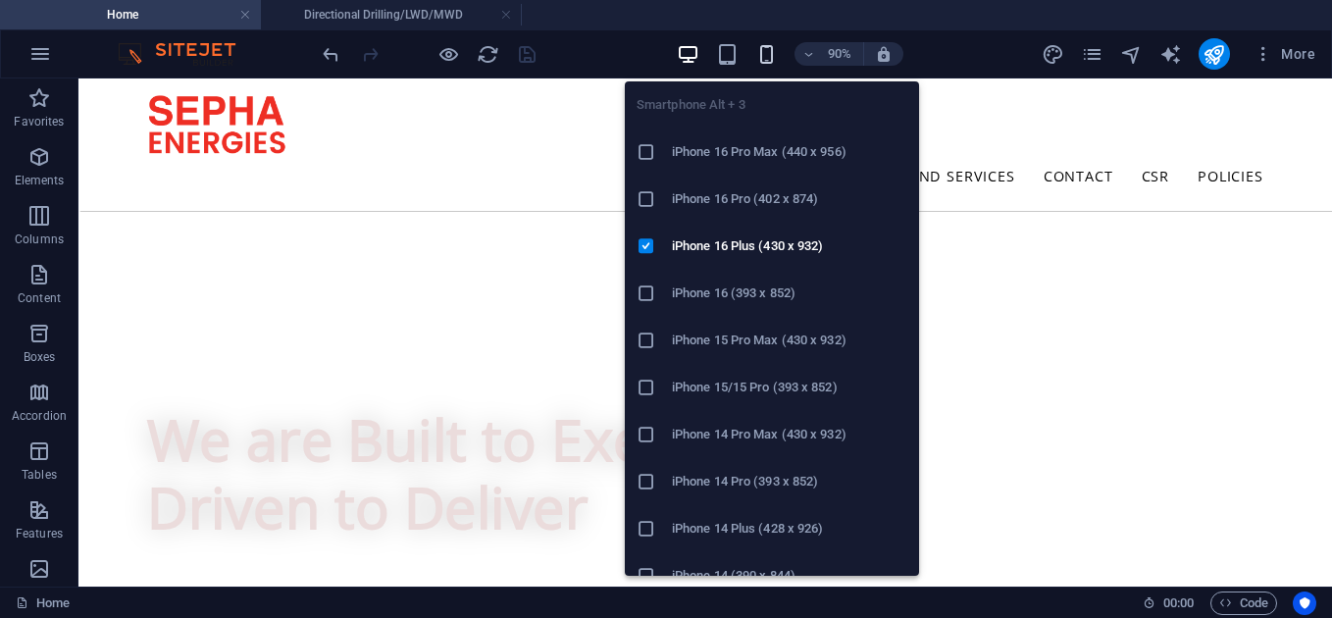
click at [760, 60] on icon "button" at bounding box center [766, 54] width 23 height 23
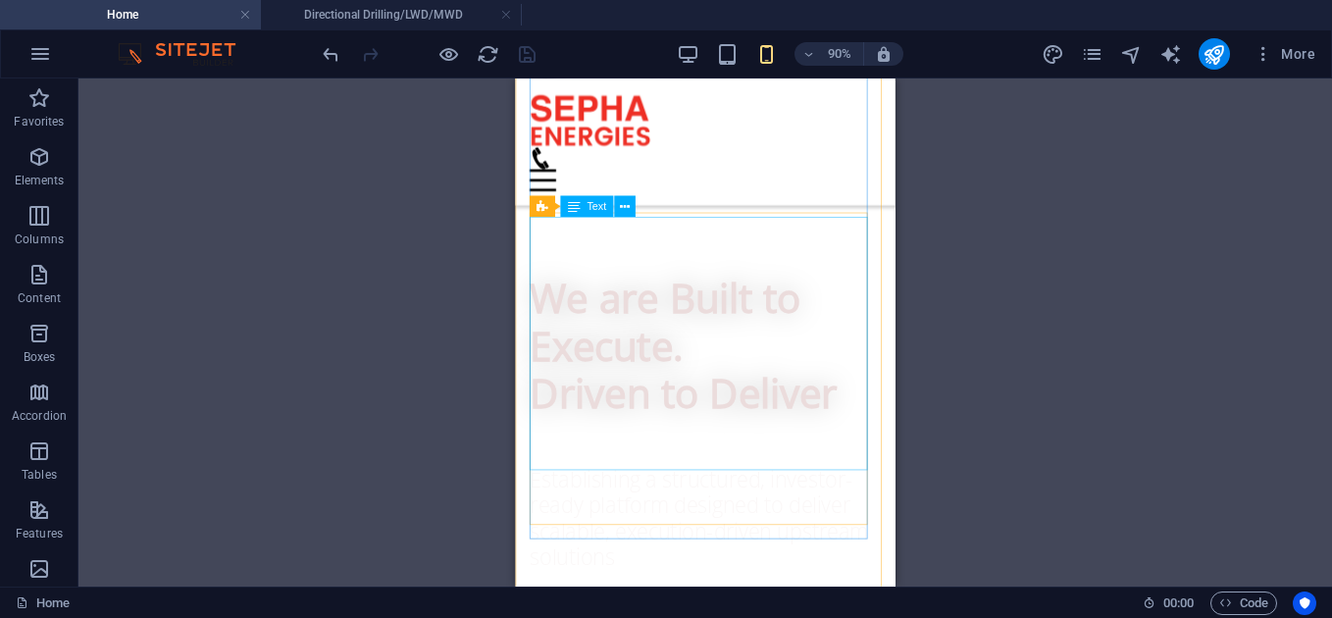
scroll to position [1092, 0]
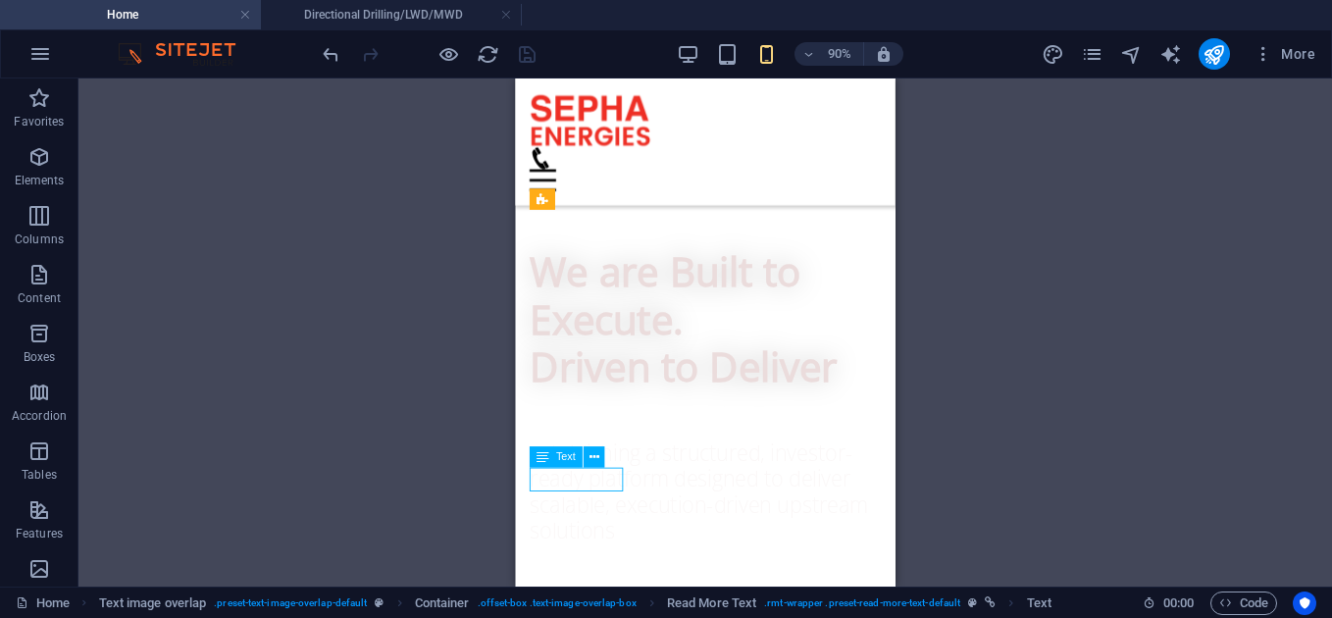
select select "px"
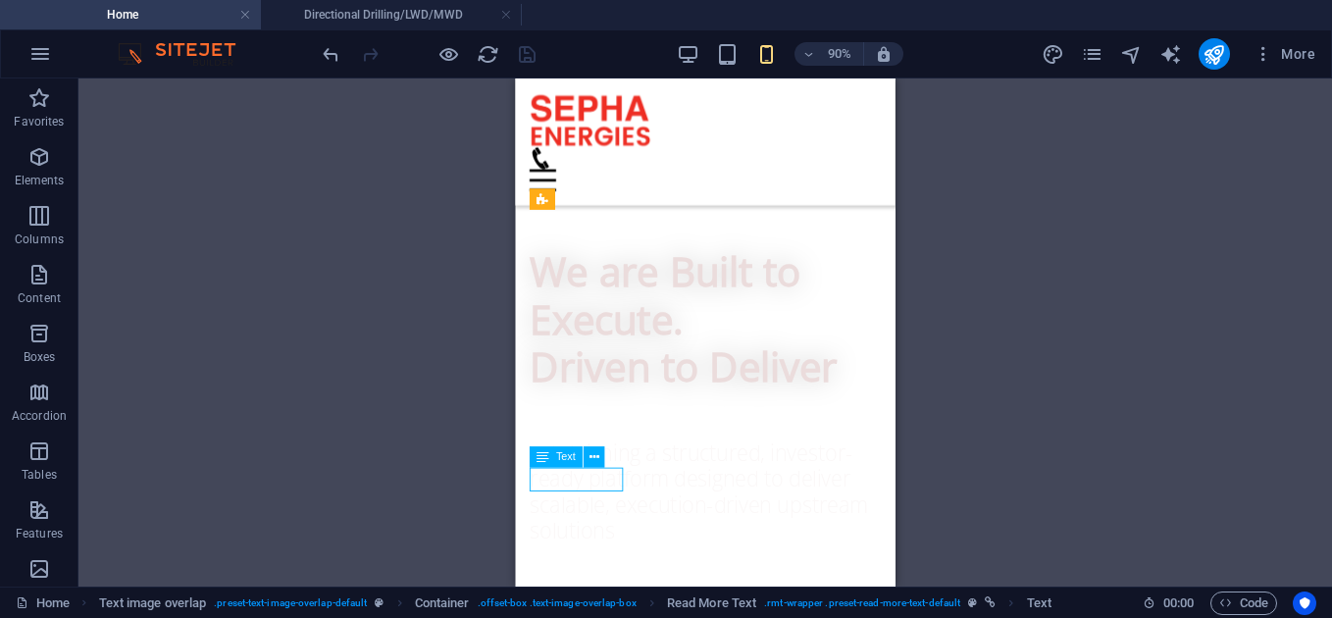
select select "px"
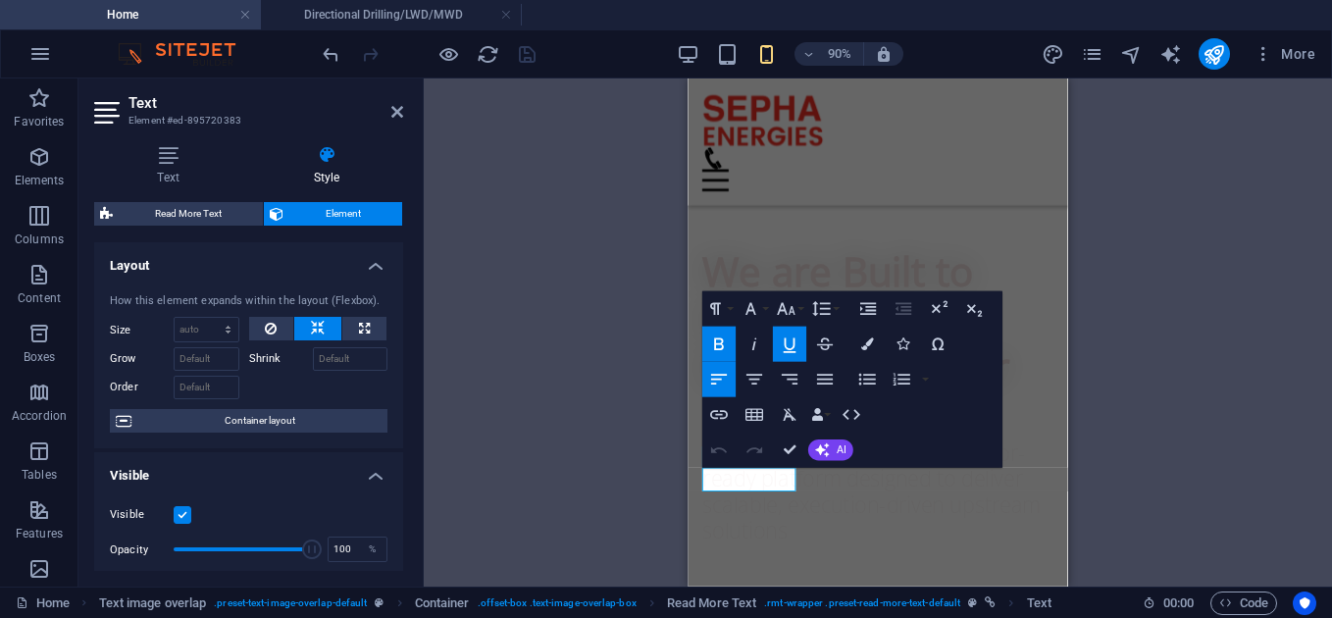
click at [716, 345] on icon "button" at bounding box center [719, 345] width 22 height 22
click at [799, 347] on icon "button" at bounding box center [790, 345] width 22 height 22
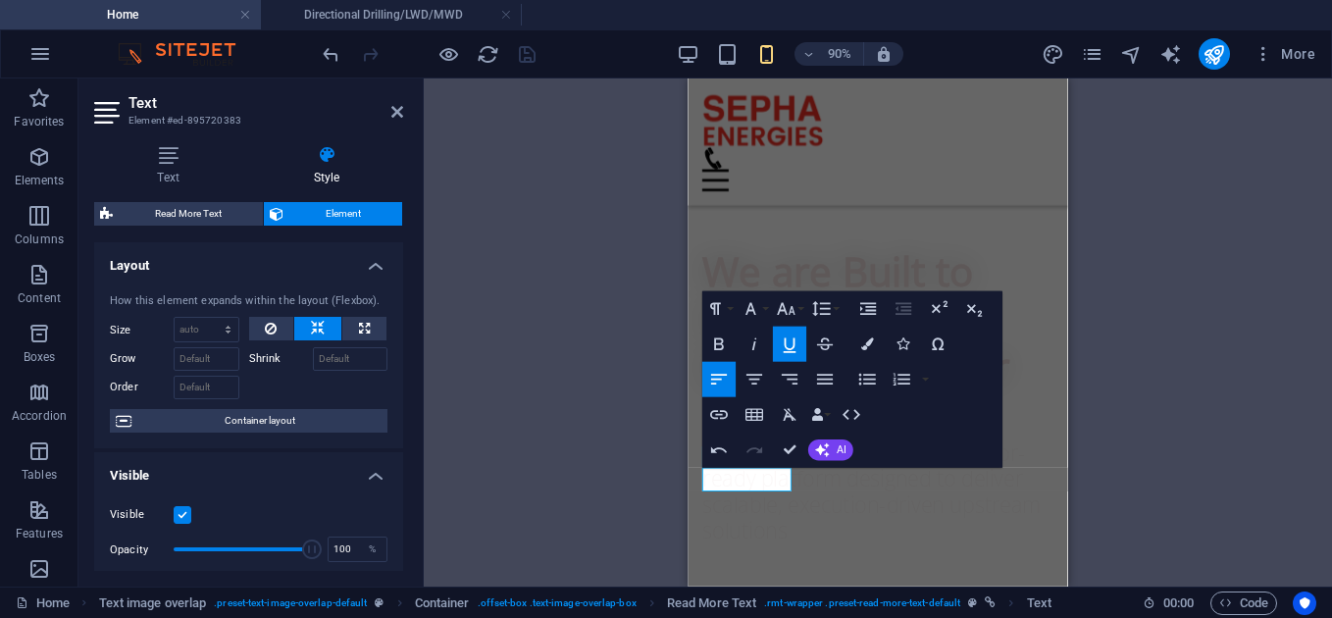
click at [785, 345] on icon "button" at bounding box center [790, 345] width 13 height 15
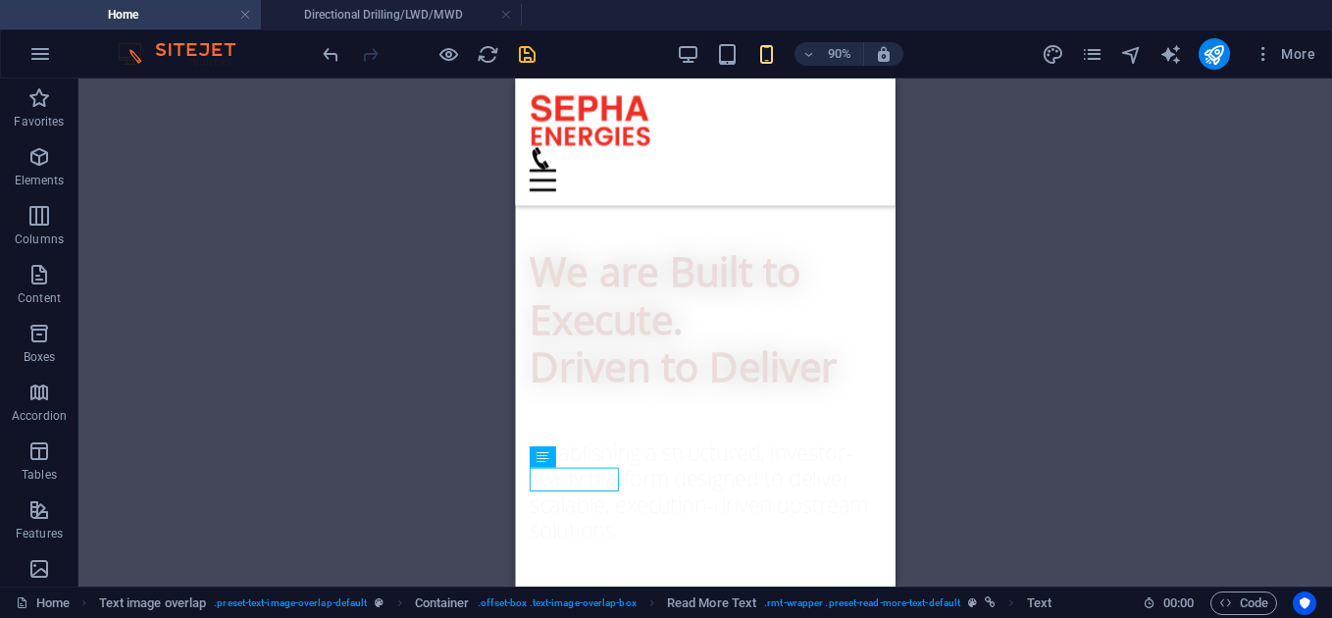
click at [945, 462] on div "H1 Banner Banner Container Menu Menu Bar Text Content Marquee Spacer Text HTML …" at bounding box center [705, 332] width 1254 height 508
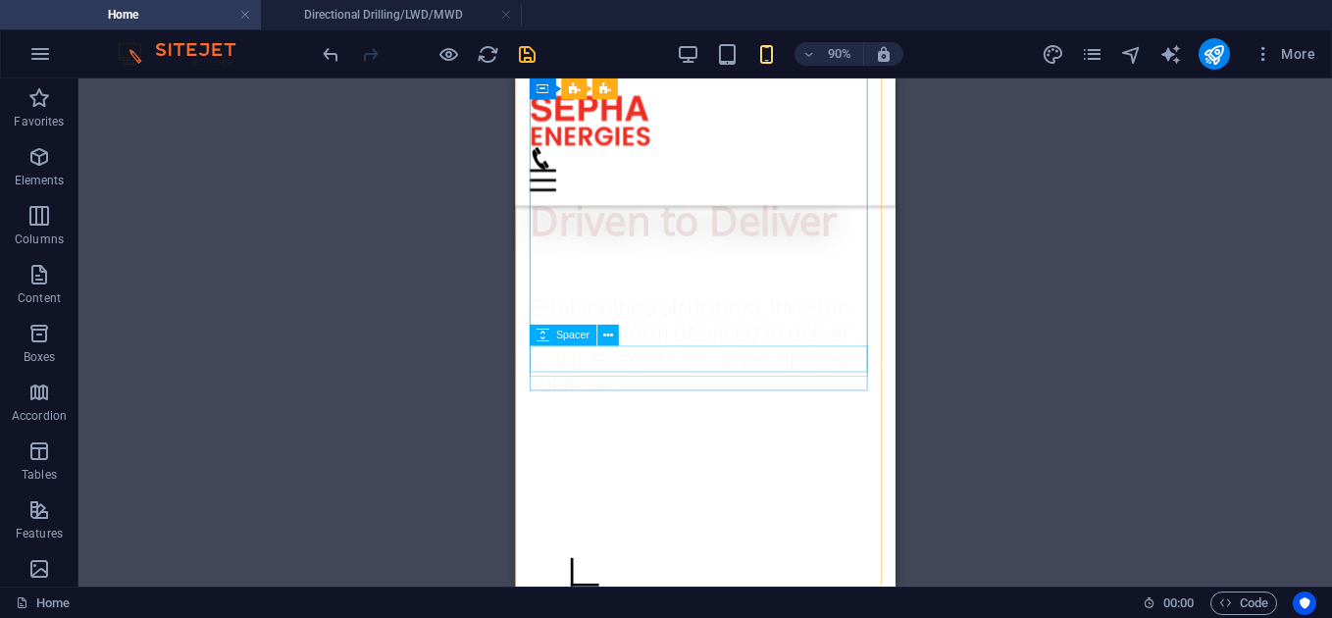
scroll to position [1254, 0]
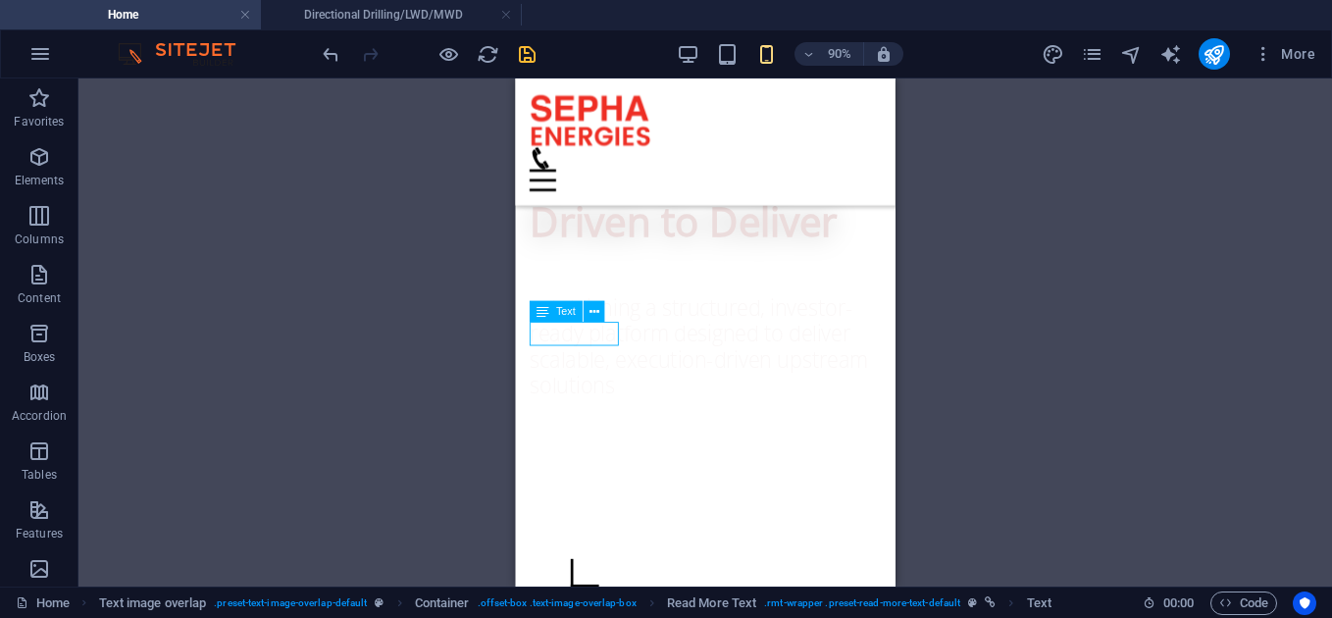
select select "px"
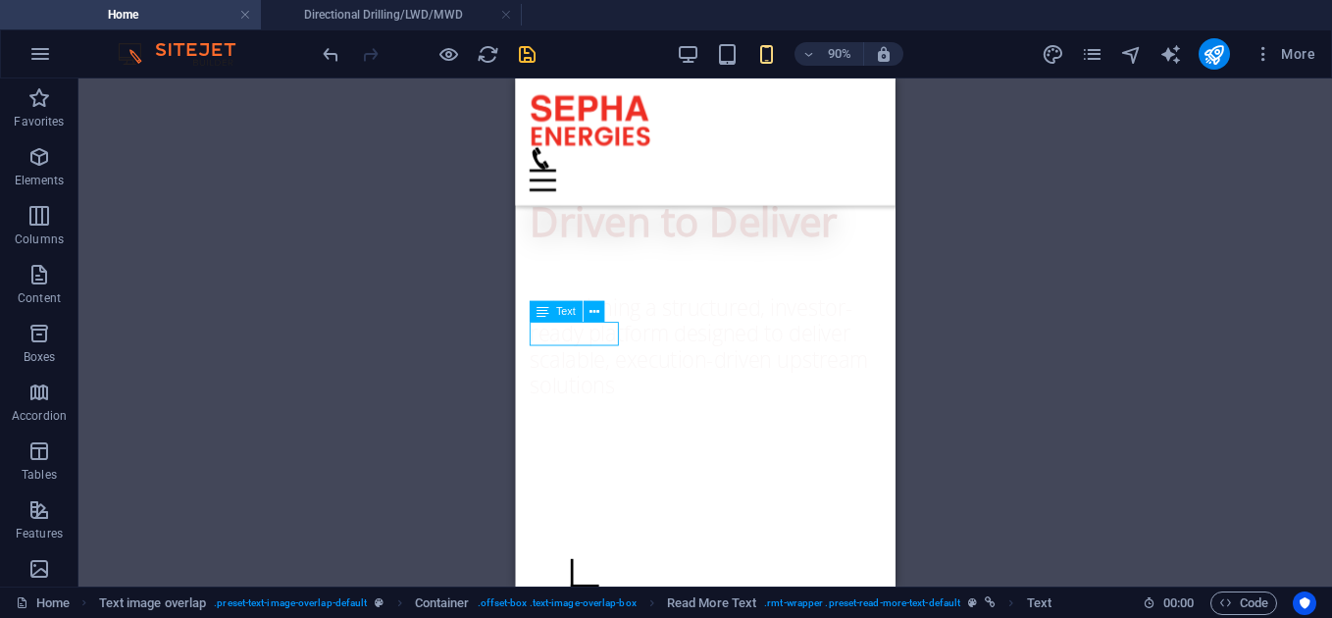
select select "px"
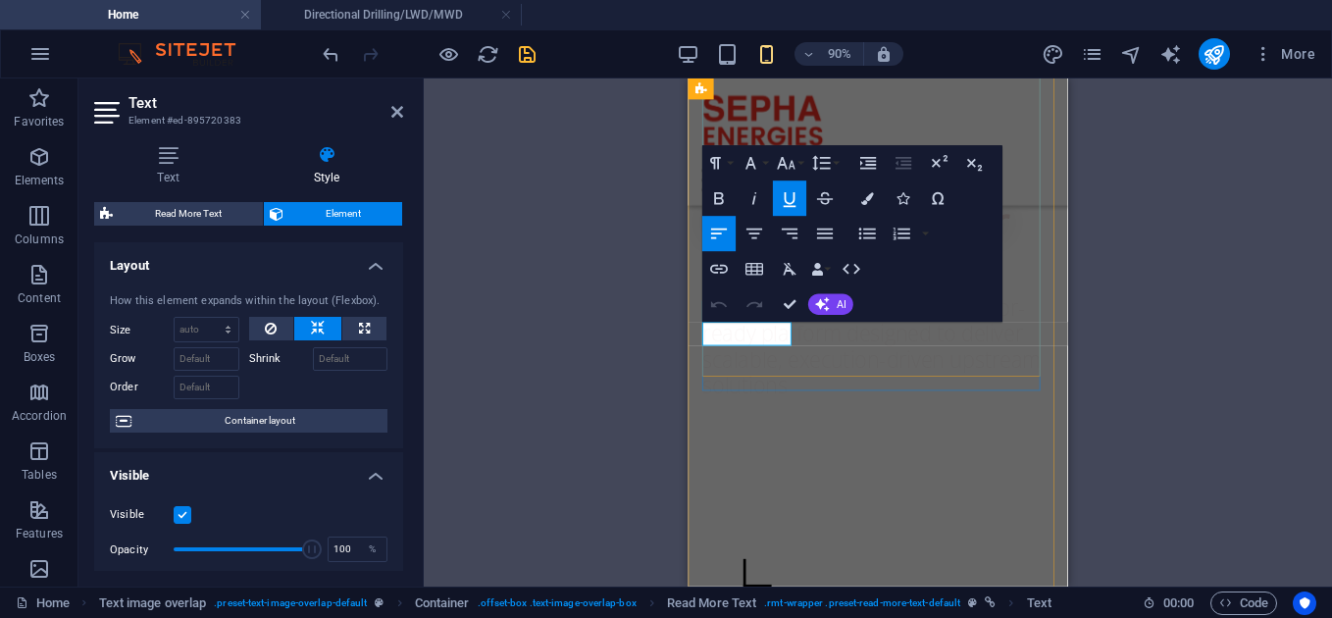
click at [778, 199] on button "Underline" at bounding box center [789, 199] width 33 height 35
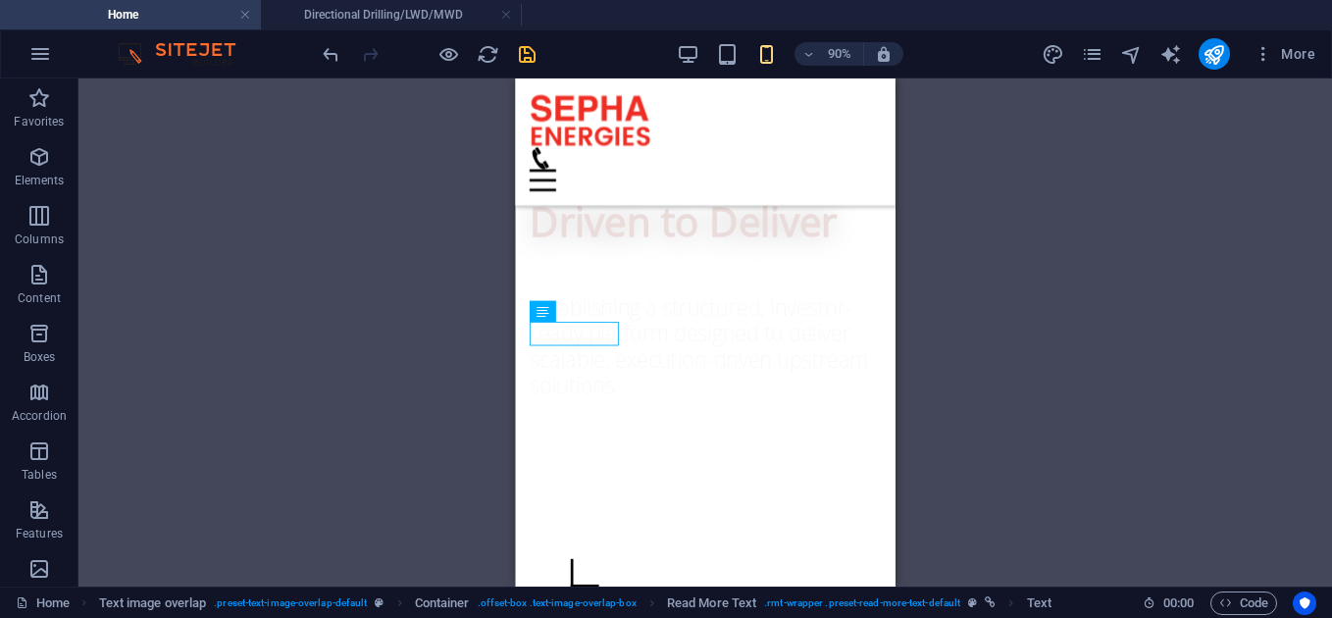
click at [535, 41] on div at bounding box center [429, 53] width 220 height 31
click at [525, 53] on icon "save" at bounding box center [527, 54] width 23 height 23
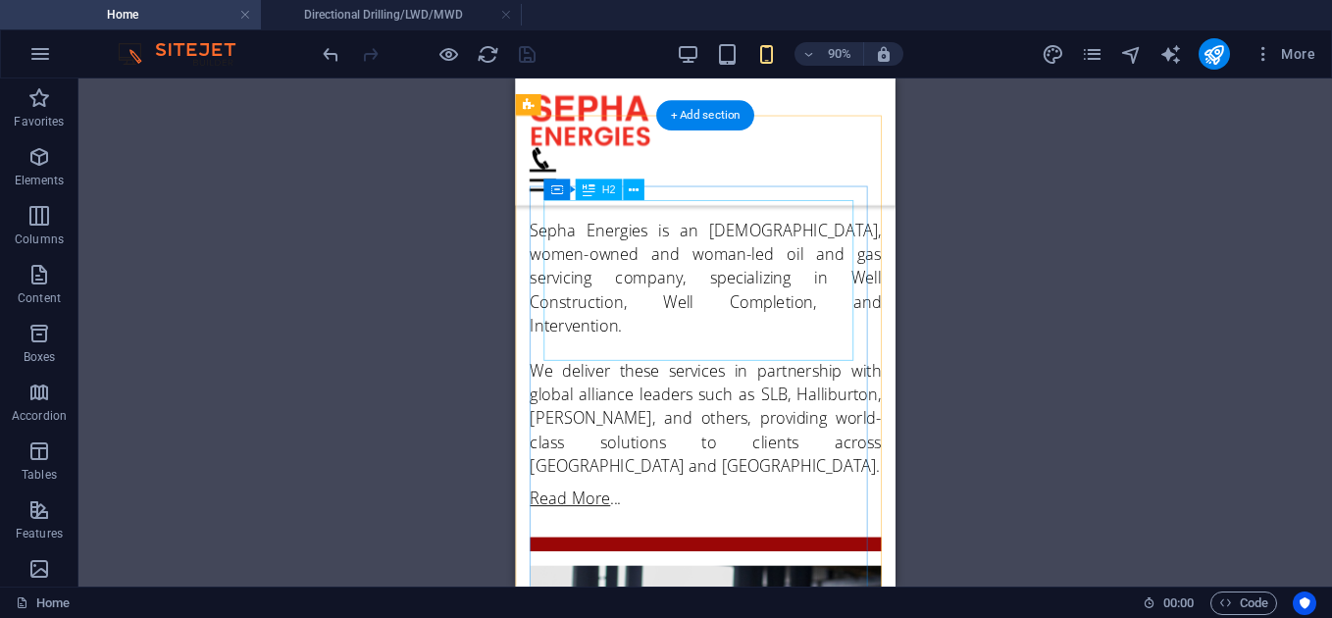
scroll to position [2039, 0]
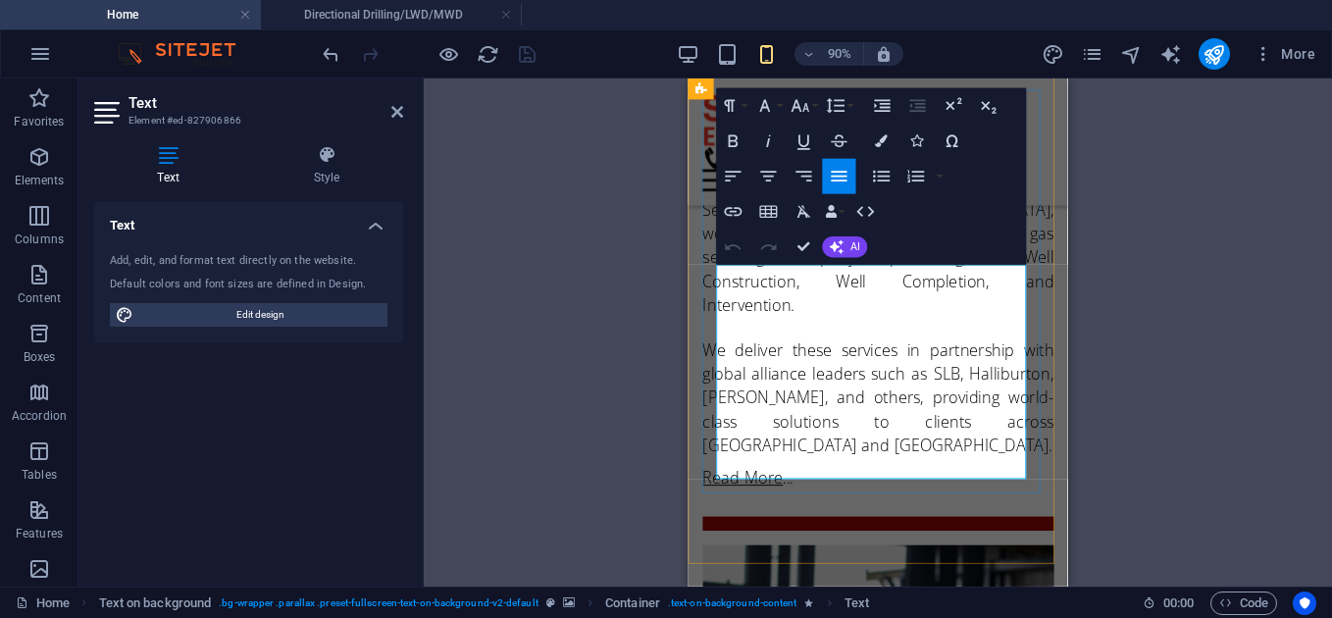
click at [738, 166] on icon "button" at bounding box center [734, 177] width 22 height 22
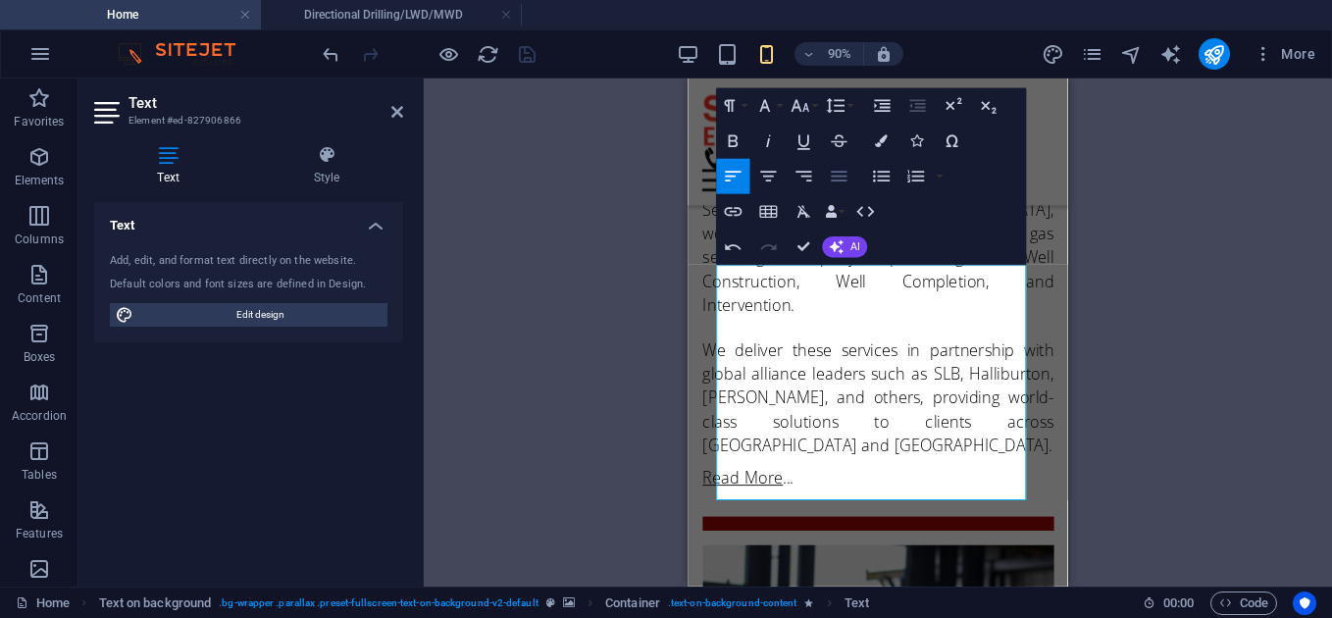
click at [848, 187] on button "Align Justify" at bounding box center [838, 176] width 33 height 35
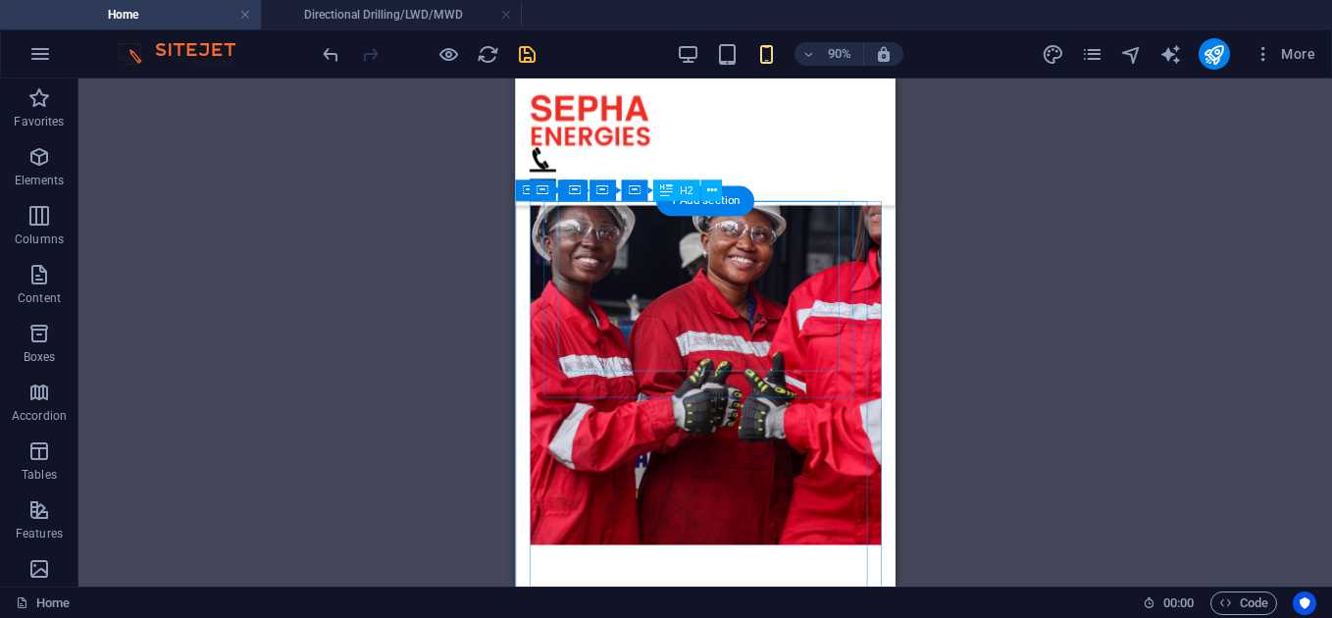
scroll to position [2514, 0]
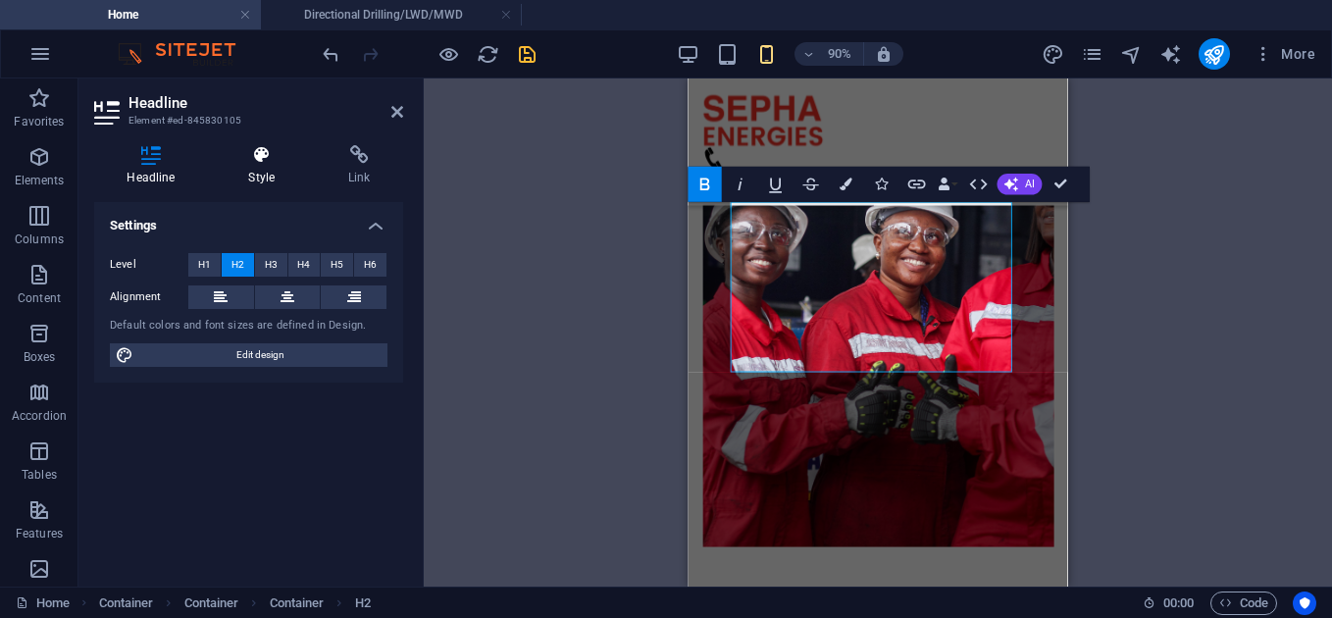
click at [263, 180] on h4 "Style" at bounding box center [266, 165] width 100 height 41
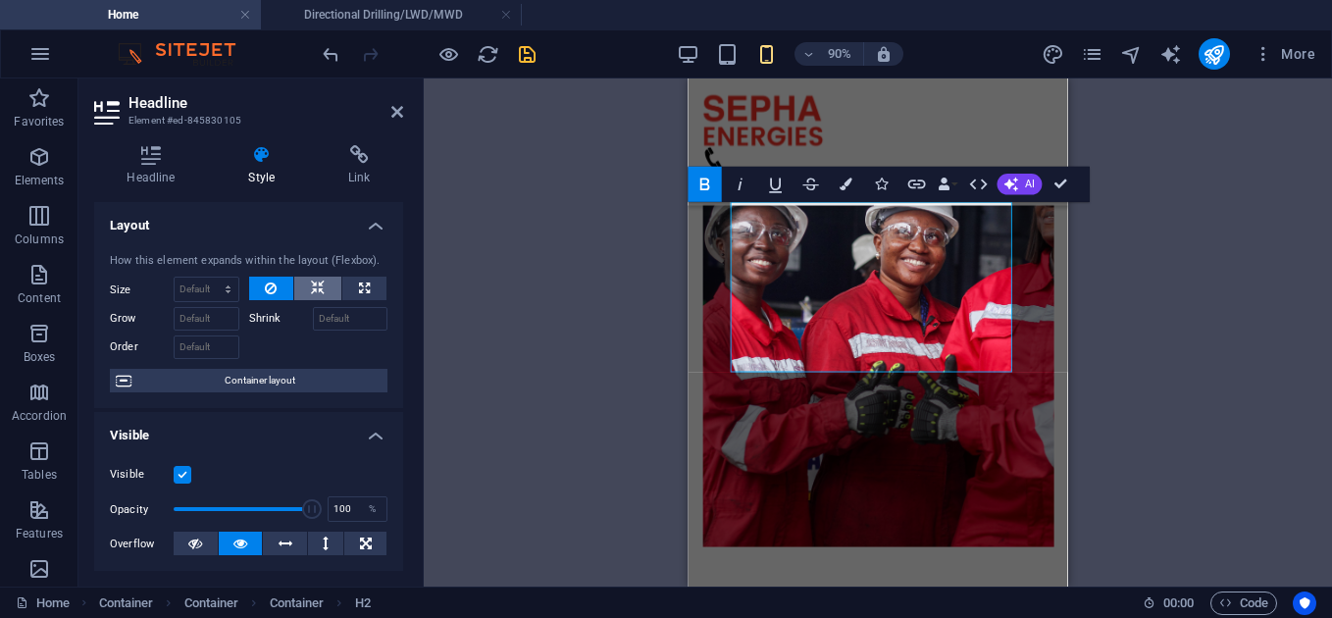
click at [294, 283] on button at bounding box center [317, 289] width 47 height 24
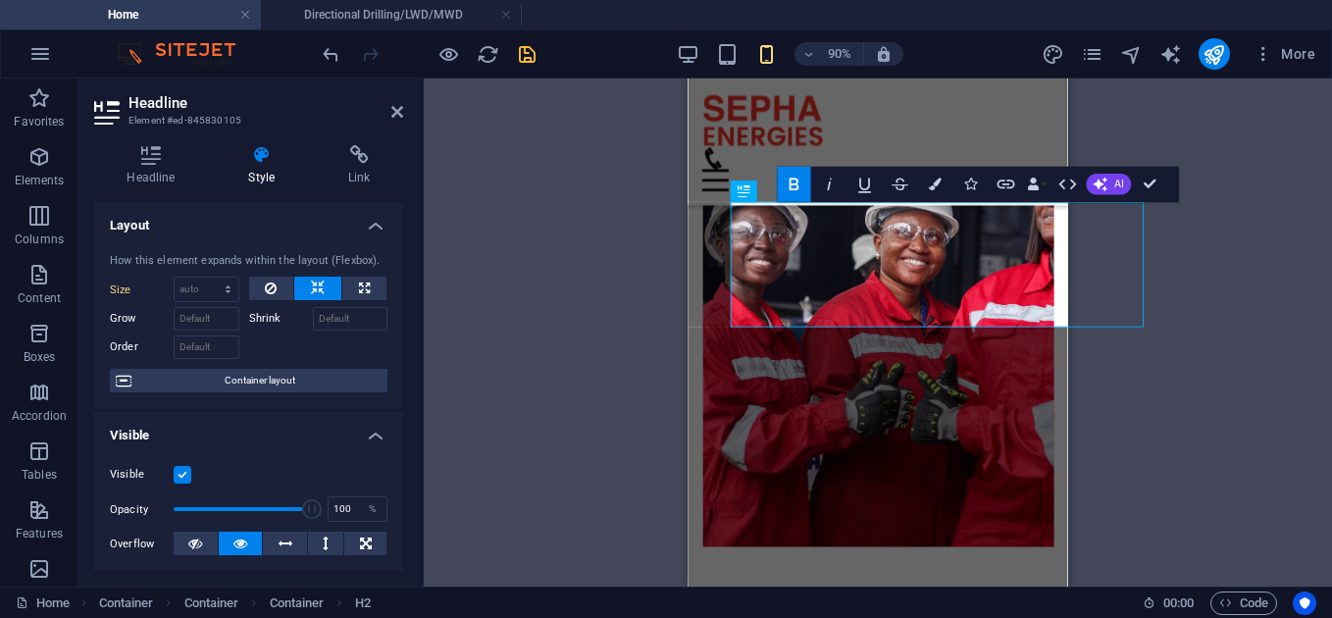
click at [326, 289] on button at bounding box center [317, 289] width 47 height 24
click at [365, 287] on icon at bounding box center [364, 289] width 11 height 24
type input "100"
select select "%"
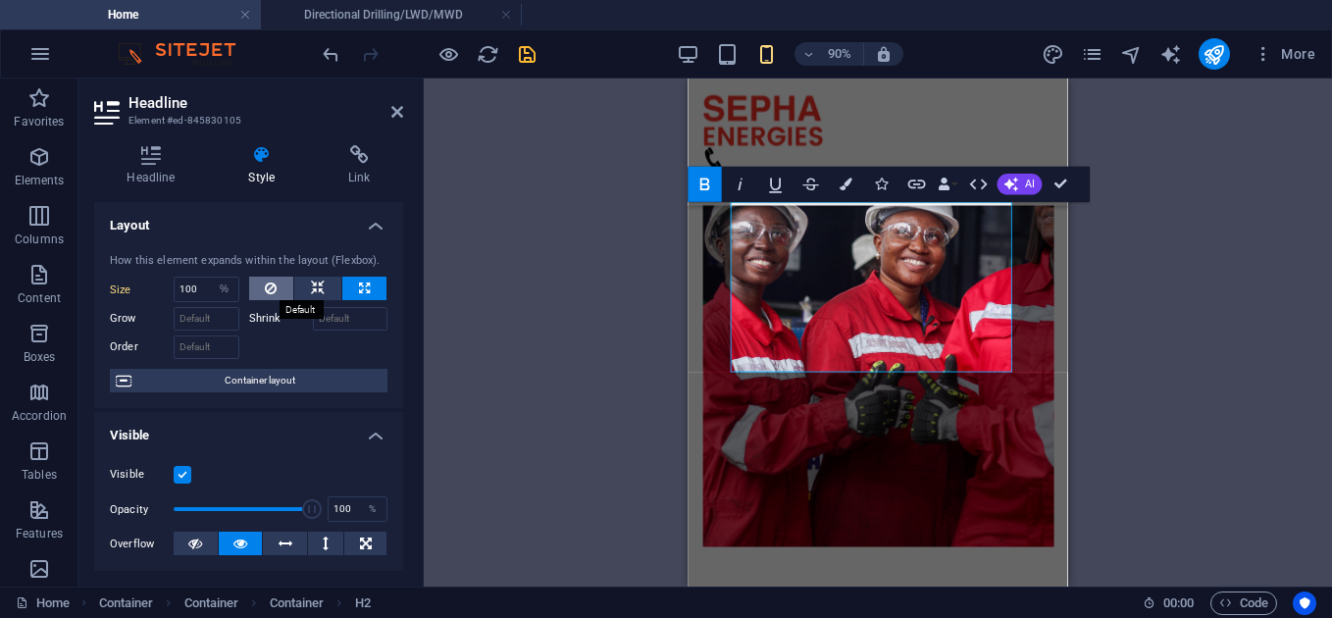
click at [272, 288] on icon at bounding box center [271, 289] width 12 height 24
select select "DISABLED_OPTION_VALUE"
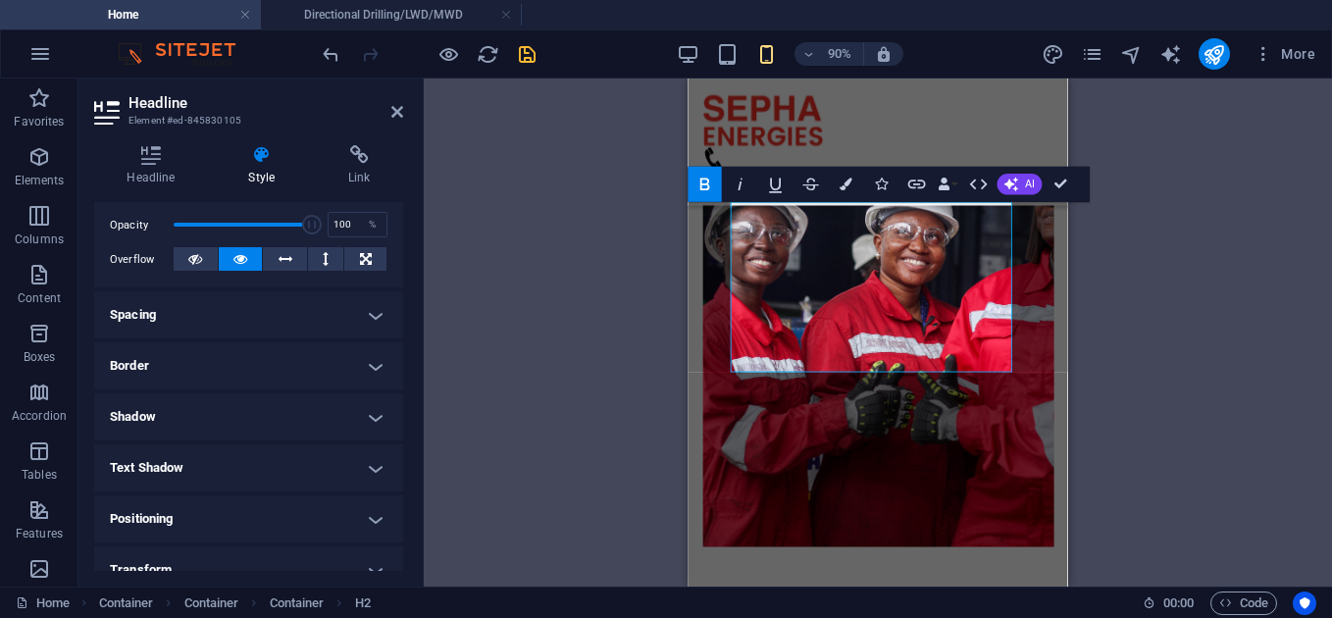
scroll to position [286, 0]
click at [278, 315] on h4 "Spacing" at bounding box center [248, 313] width 309 height 47
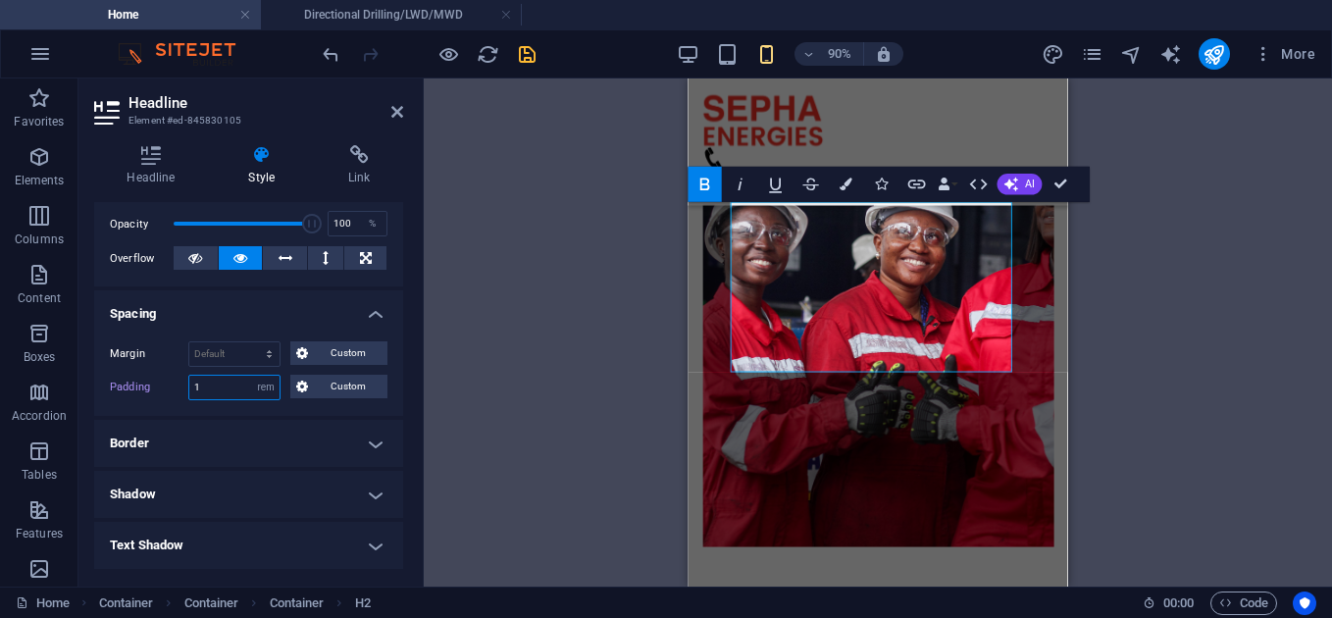
drag, startPoint x: 207, startPoint y: 389, endPoint x: 138, endPoint y: 370, distance: 71.2
click at [138, 370] on div "Margin Default auto px % rem vw vh Custom Custom auto px % rem vw vh auto px % …" at bounding box center [248, 371] width 309 height 90
type input "0"
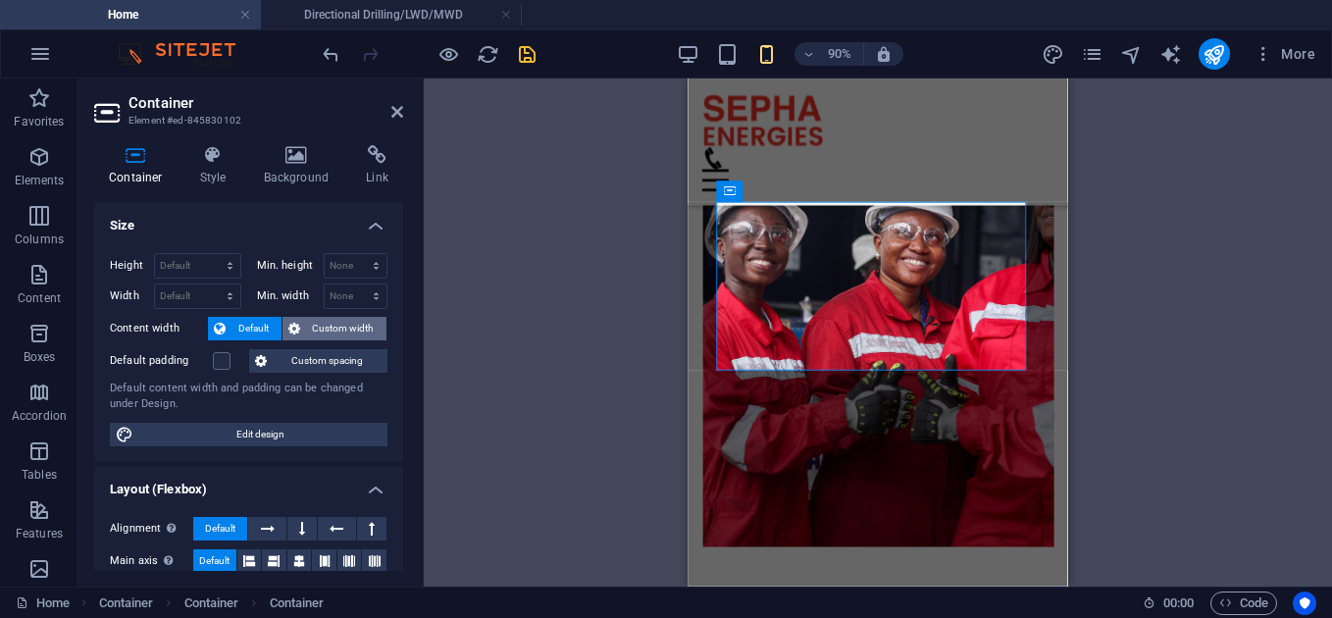
click at [316, 326] on span "Custom width" at bounding box center [344, 329] width 76 height 24
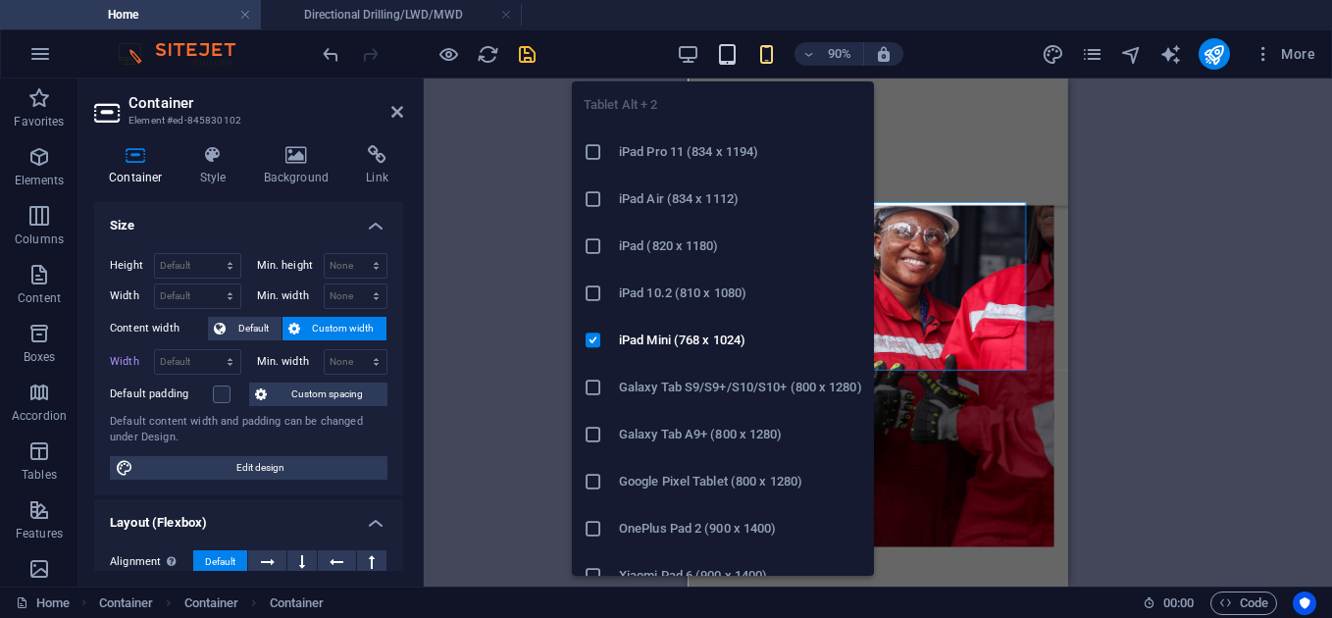
click at [724, 58] on icon "button" at bounding box center [727, 54] width 23 height 23
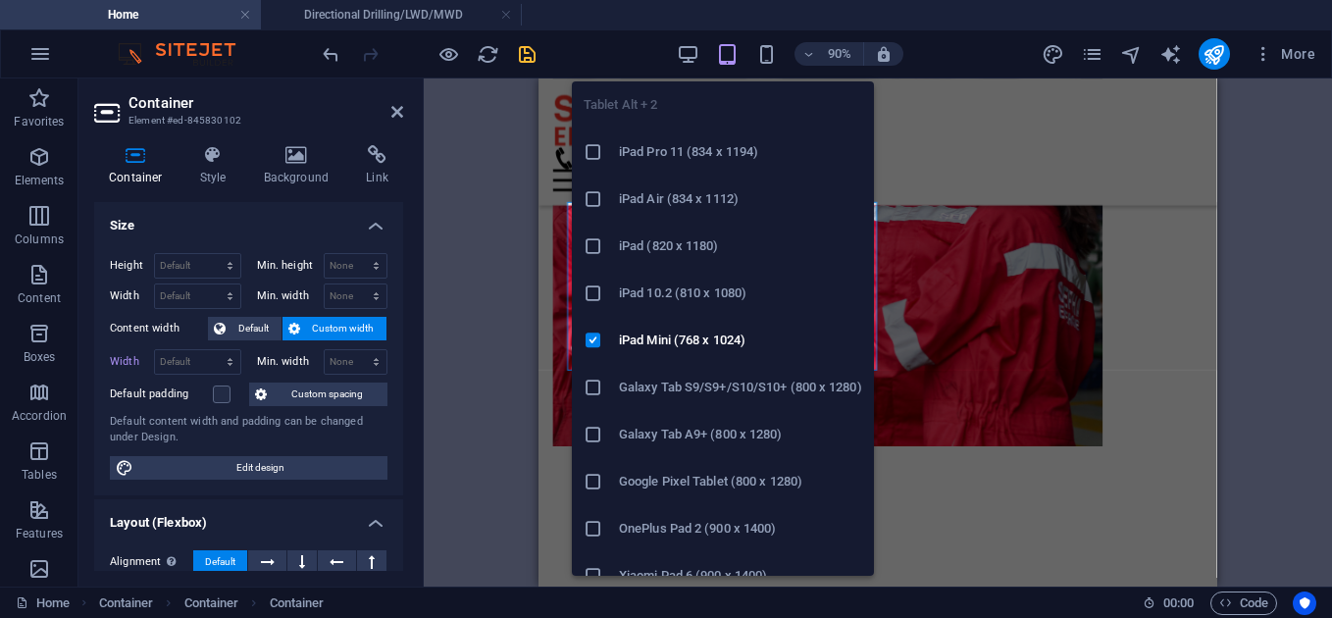
scroll to position [2540, 0]
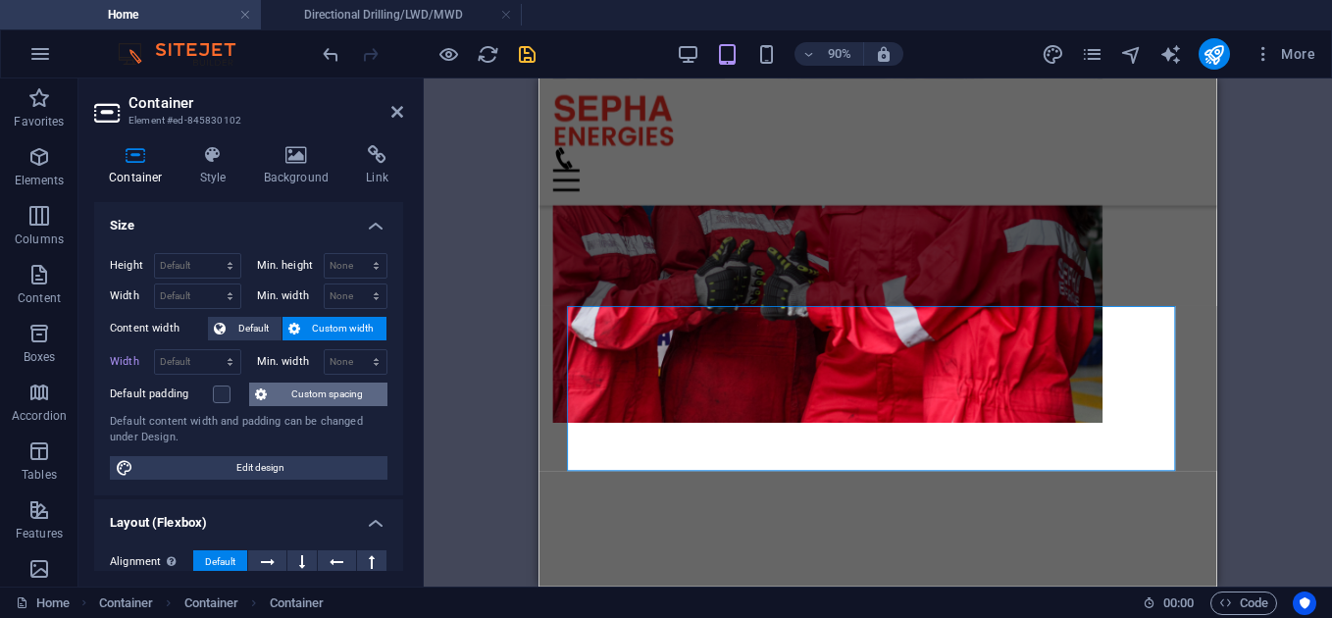
click at [302, 391] on span "Custom spacing" at bounding box center [327, 395] width 109 height 24
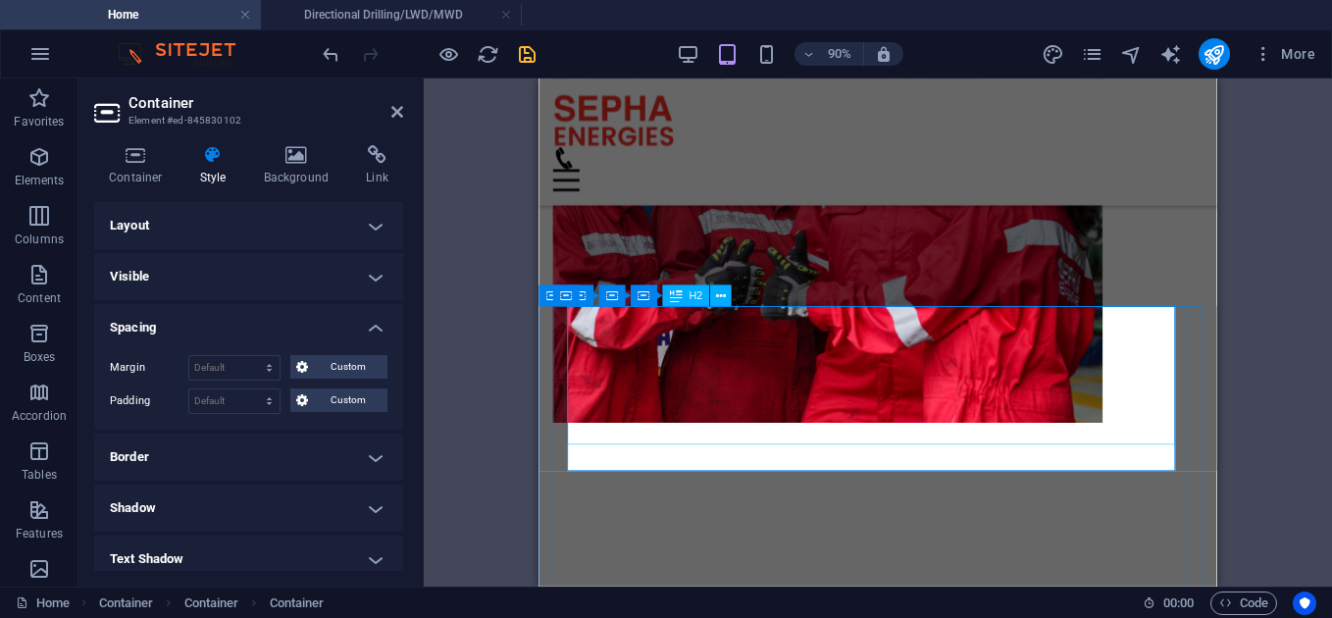
select select "rem"
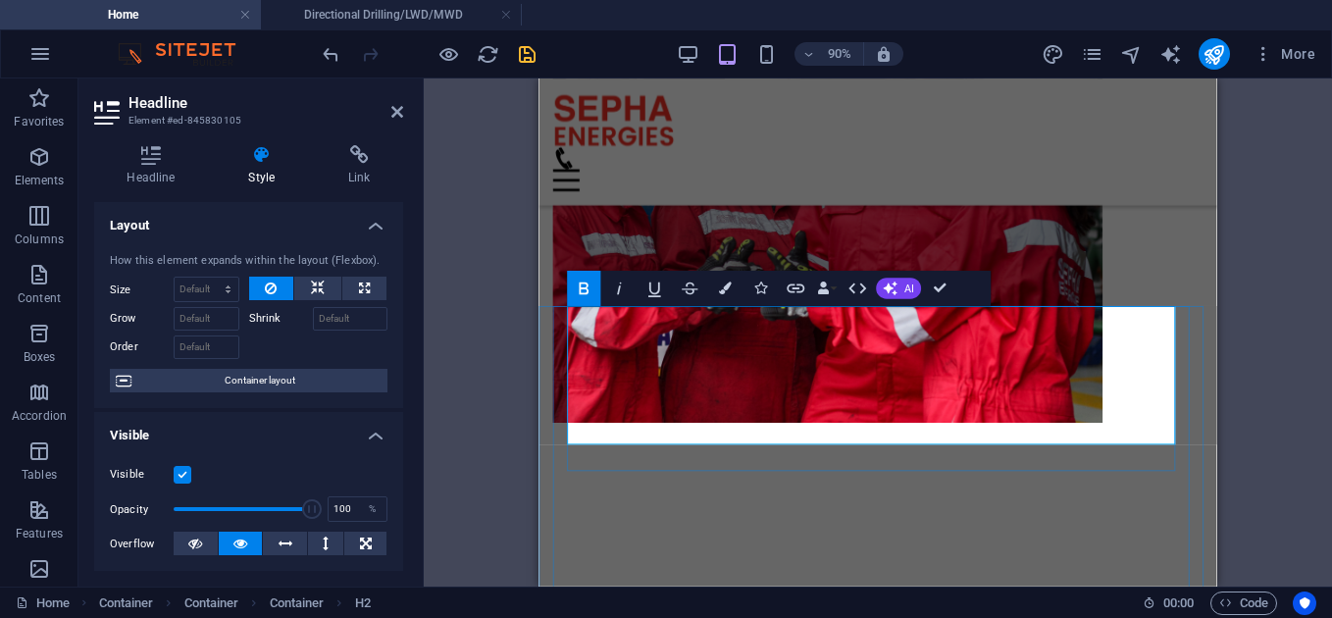
type input "1"
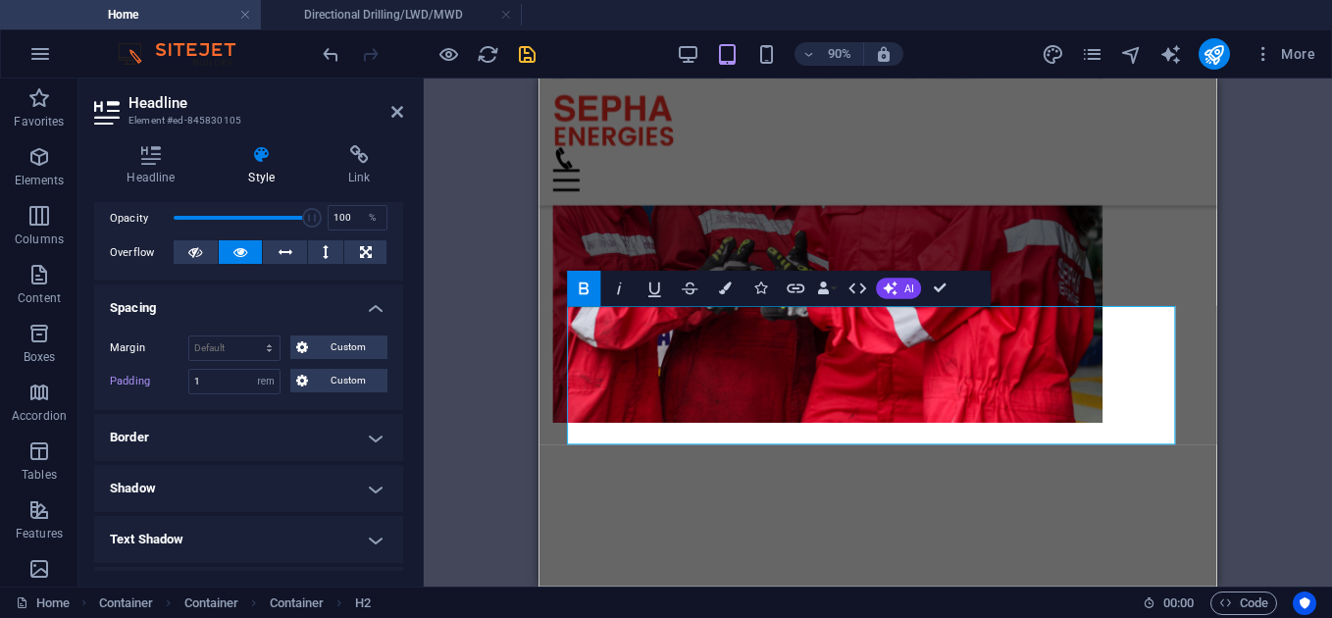
scroll to position [292, 0]
click at [271, 385] on select "Default px rem % vh vw Custom" at bounding box center [265, 381] width 27 height 24
select select "default"
click at [252, 369] on select "Default px rem % vh vw Custom" at bounding box center [265, 381] width 27 height 24
select select "DISABLED_OPTION_VALUE"
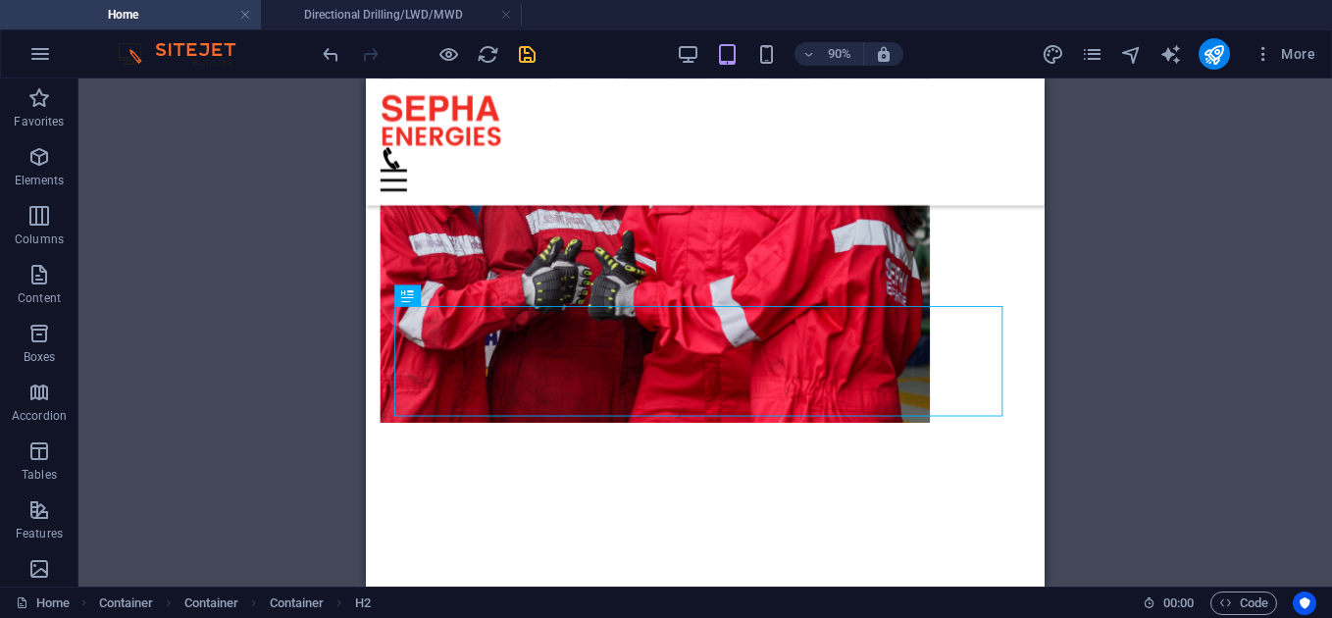
click at [676, 44] on div "90% More" at bounding box center [821, 53] width 1005 height 31
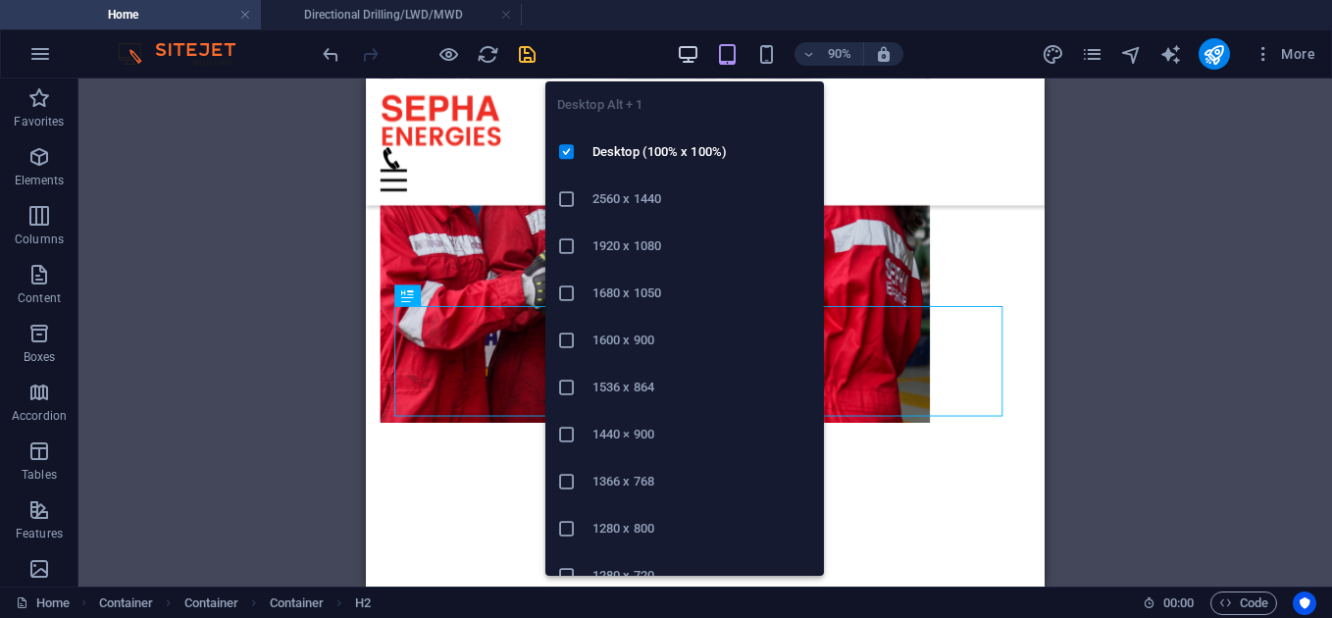
click at [686, 50] on icon "button" at bounding box center [688, 54] width 23 height 23
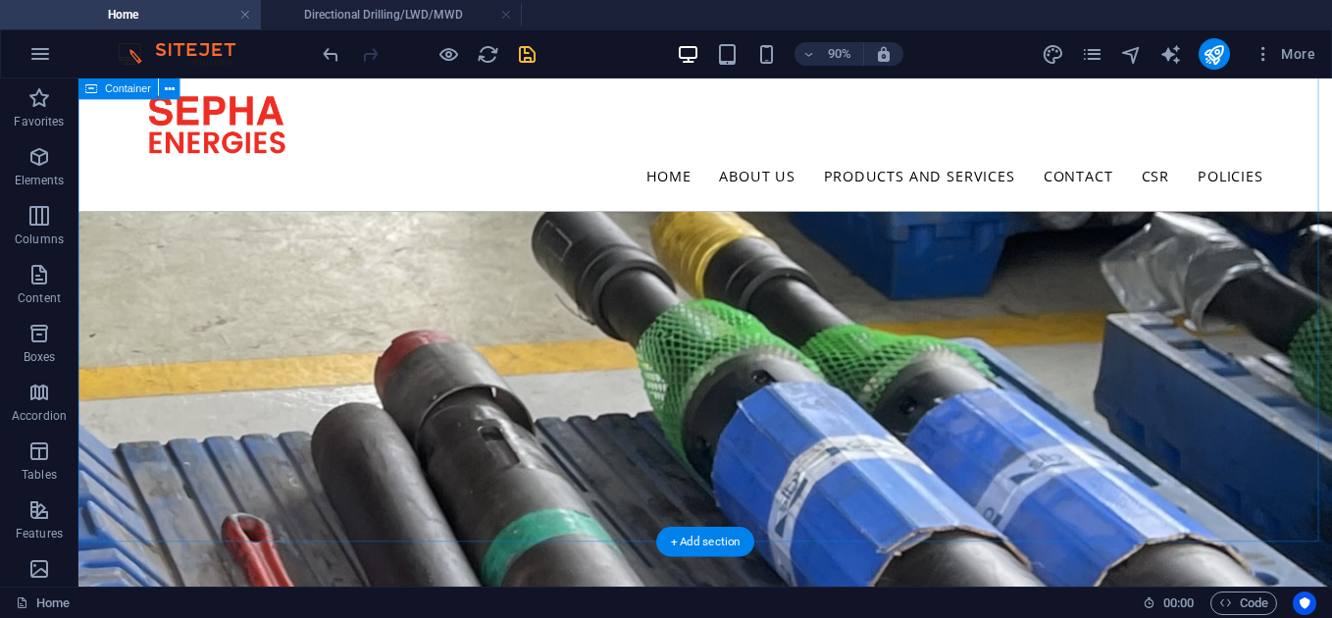
scroll to position [3001, 0]
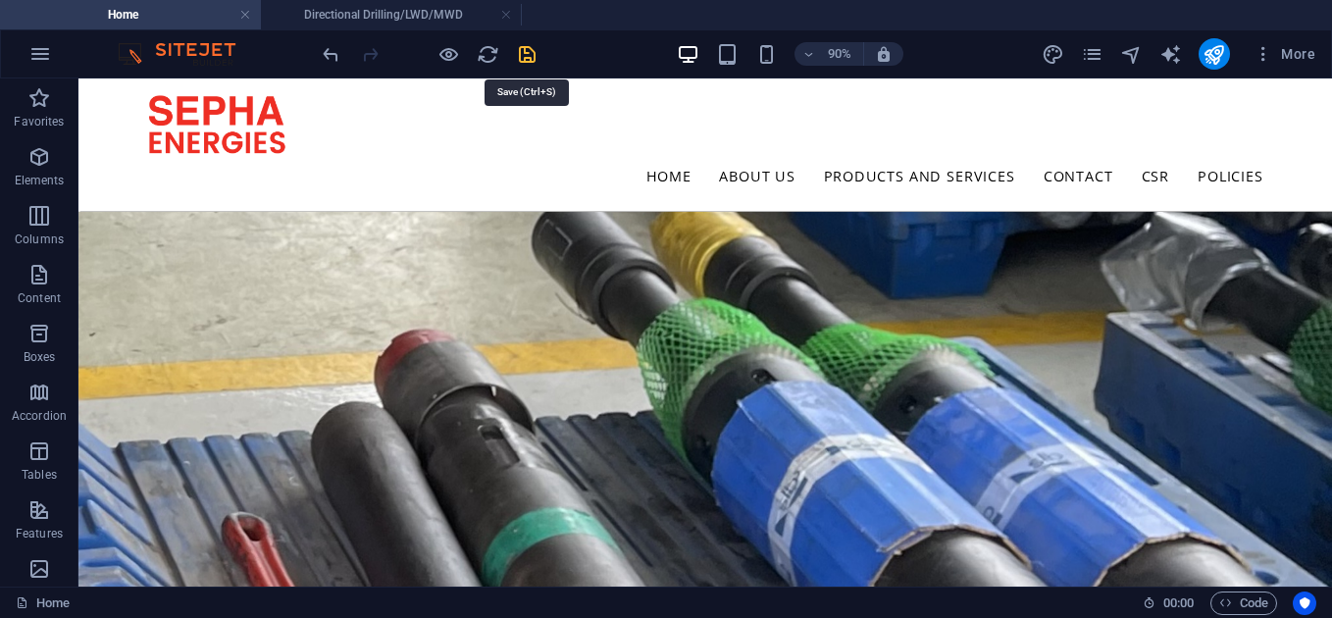
click at [528, 53] on icon "save" at bounding box center [527, 54] width 23 height 23
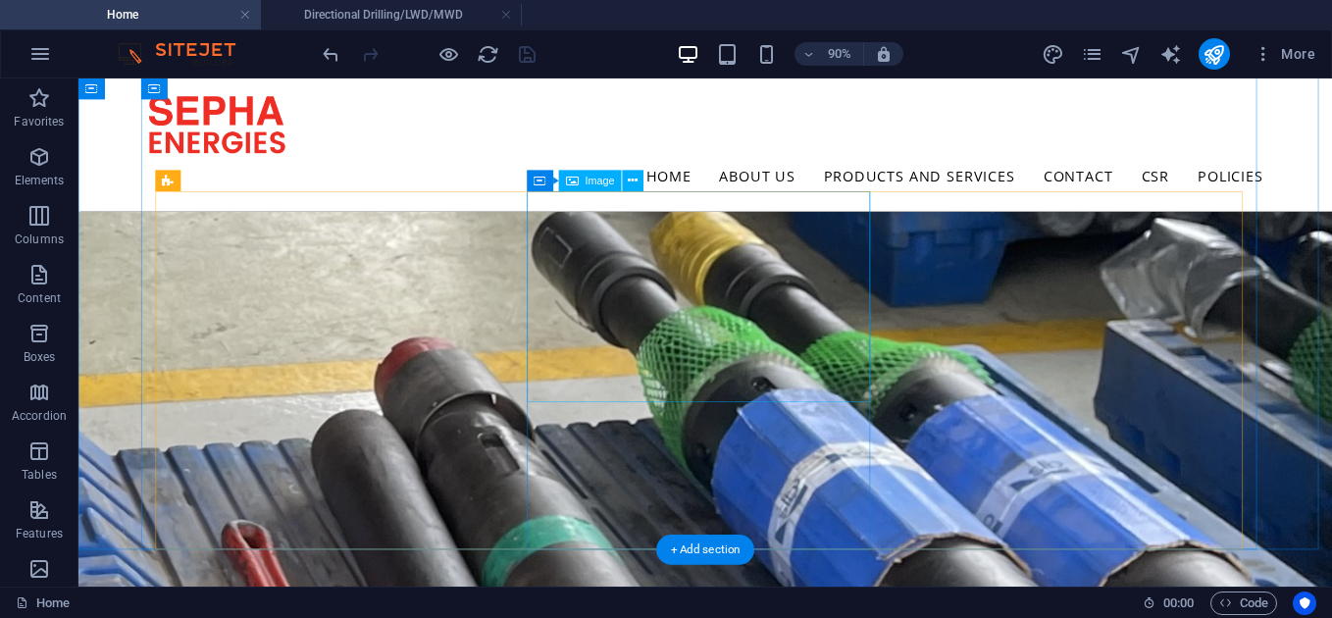
scroll to position [2970, 0]
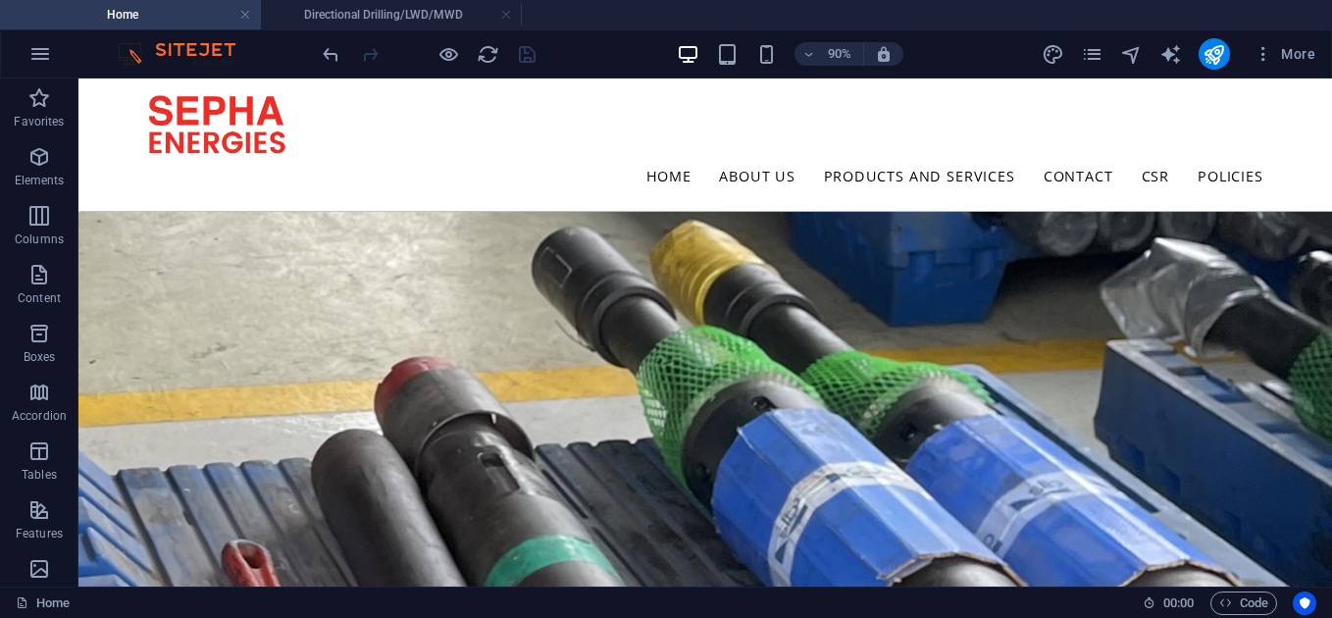
click at [757, 36] on div "90% More" at bounding box center [666, 53] width 1330 height 47
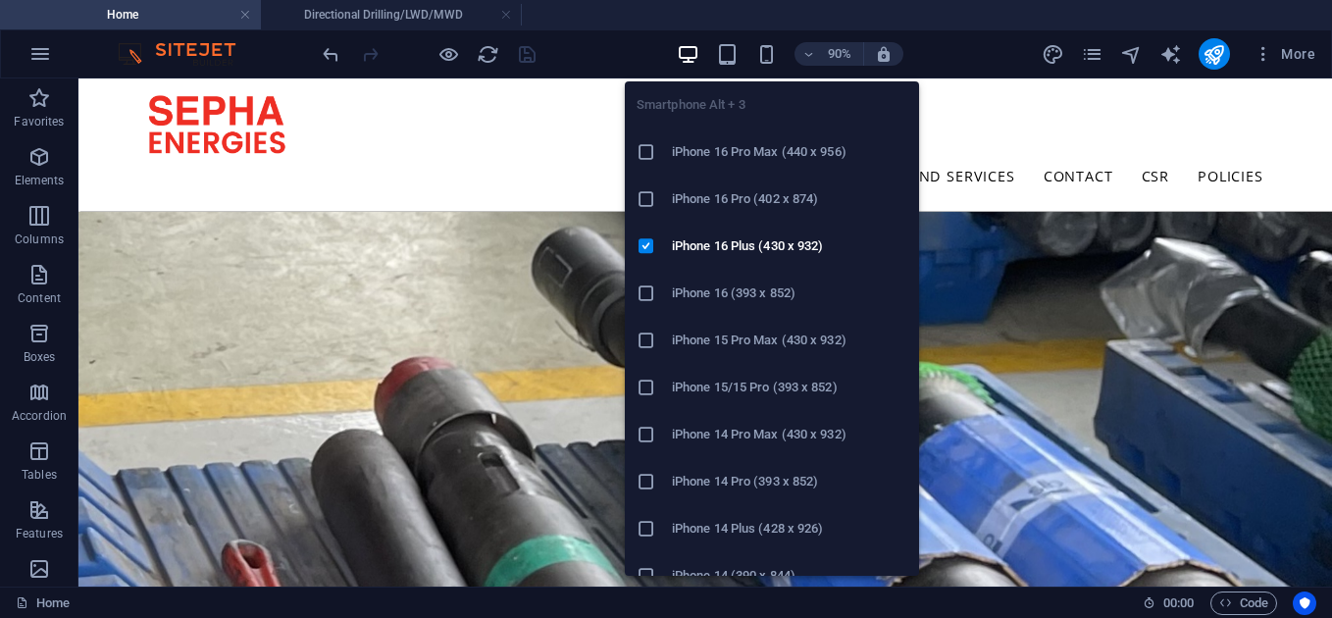
drag, startPoint x: 759, startPoint y: 46, endPoint x: 757, endPoint y: 36, distance: 10.0
click at [757, 36] on div "90% More" at bounding box center [666, 53] width 1330 height 47
click at [764, 51] on icon "button" at bounding box center [766, 54] width 23 height 23
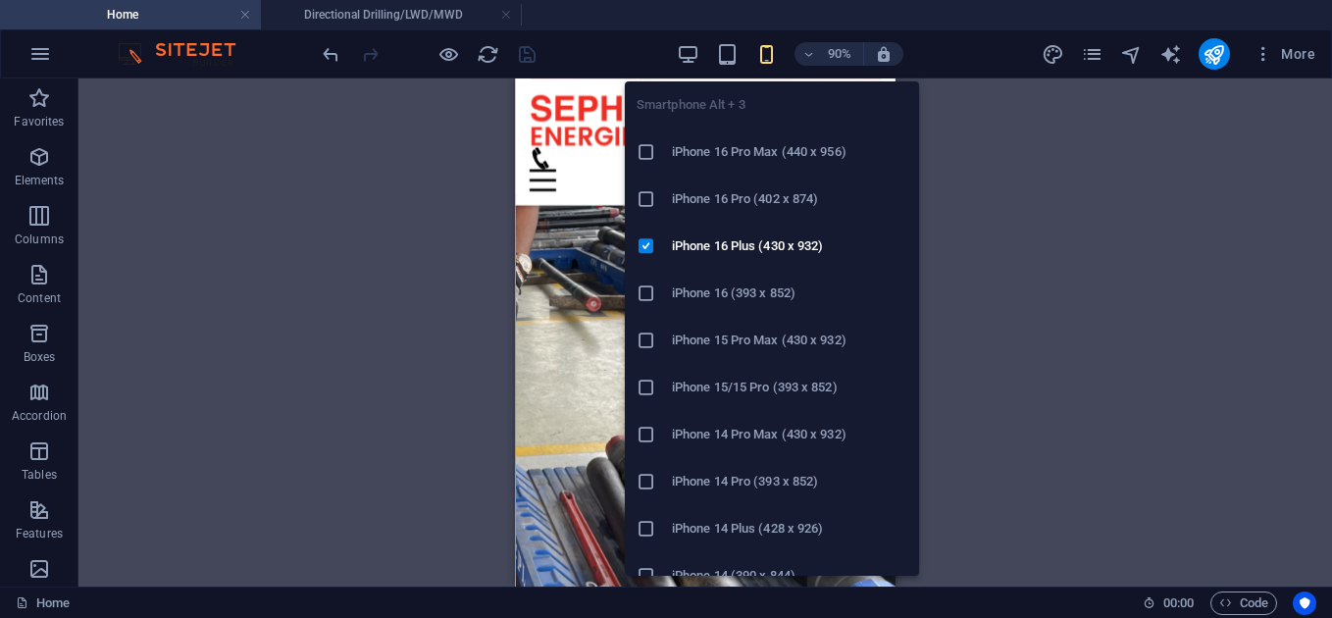
scroll to position [2971, 0]
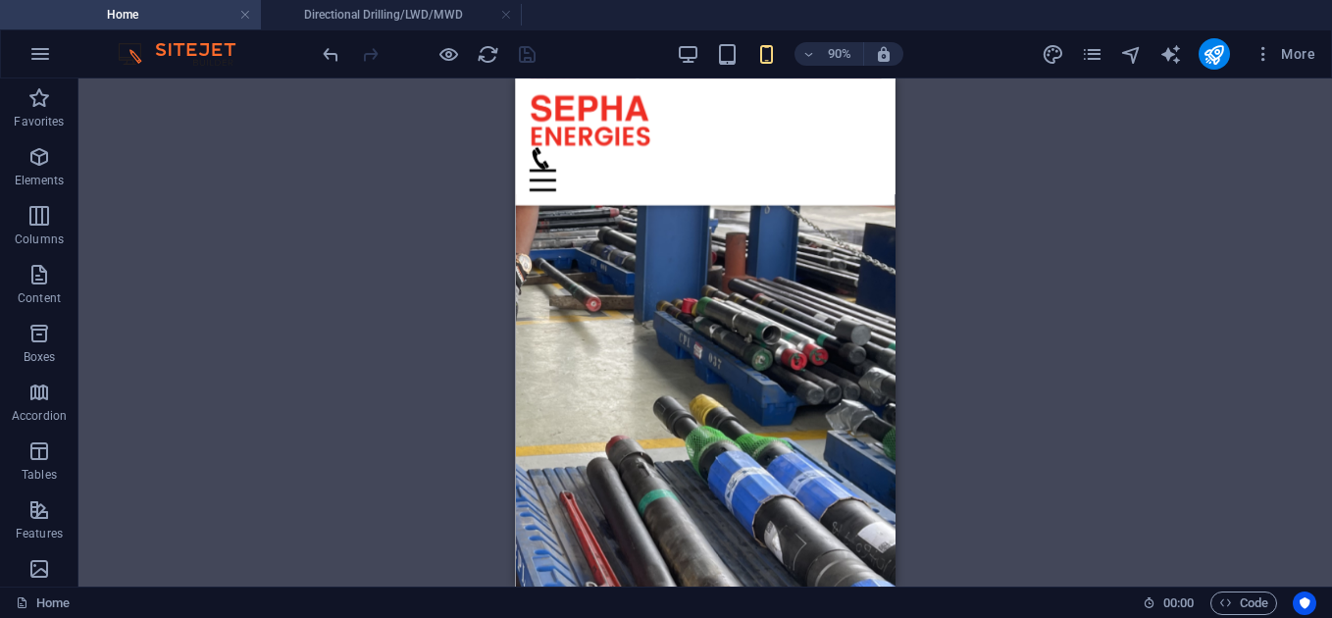
click at [442, 395] on div "Drag here to replace the existing content. Press “Ctrl” if you want to create a…" at bounding box center [705, 332] width 1254 height 508
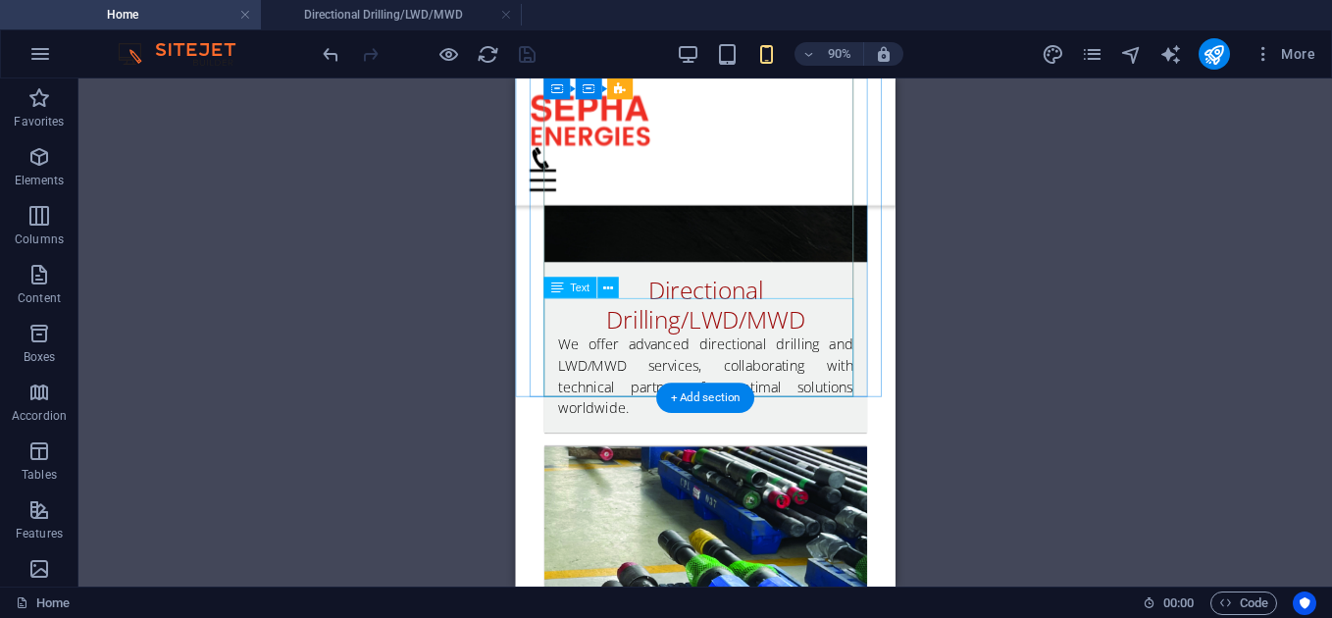
scroll to position [4996, 0]
